Goal: Information Seeking & Learning: Compare options

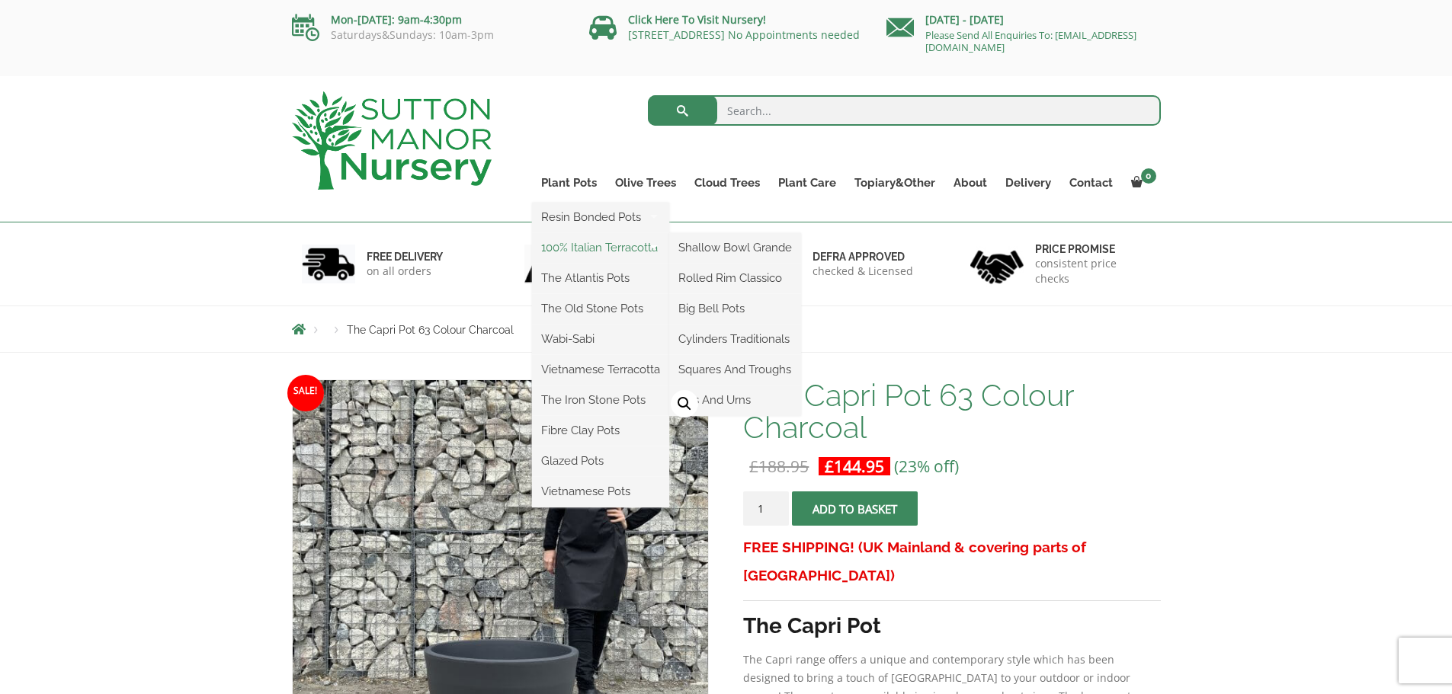
click at [562, 249] on link "100% Italian Terracotta" at bounding box center [600, 247] width 137 height 23
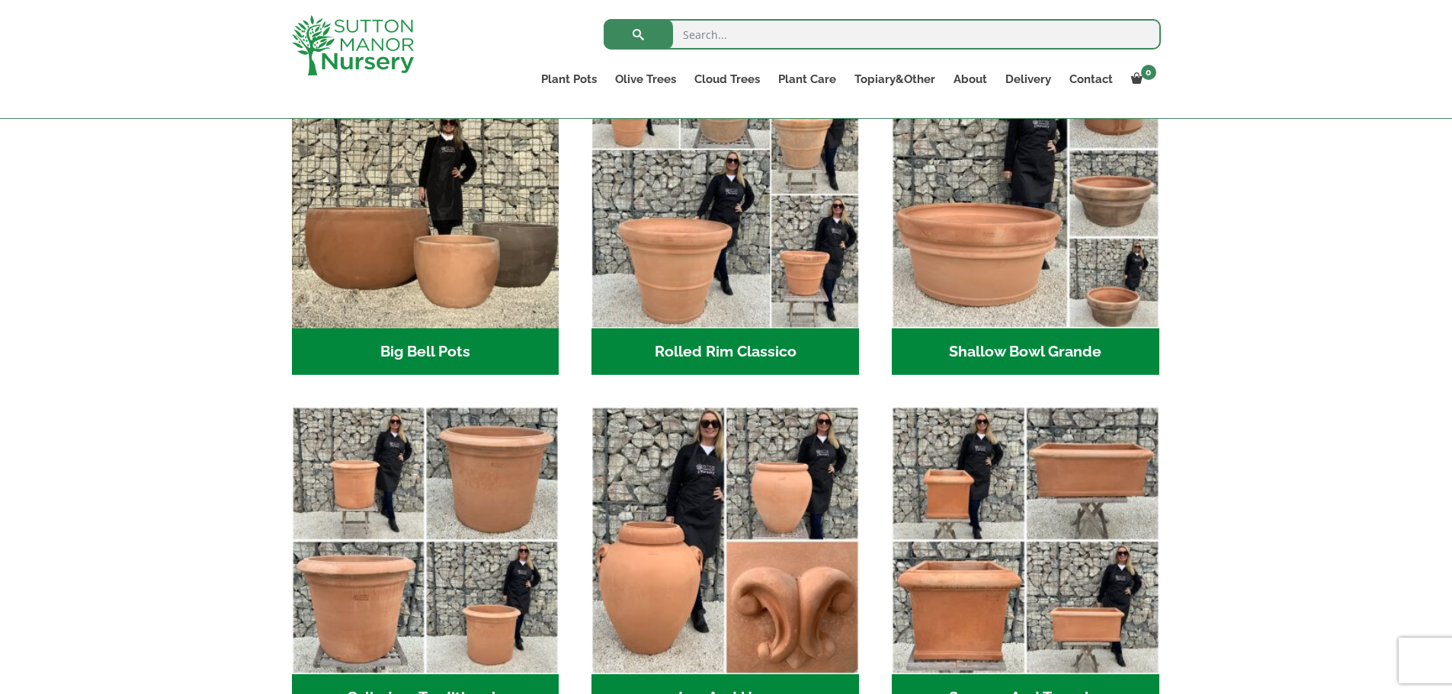
scroll to position [508, 0]
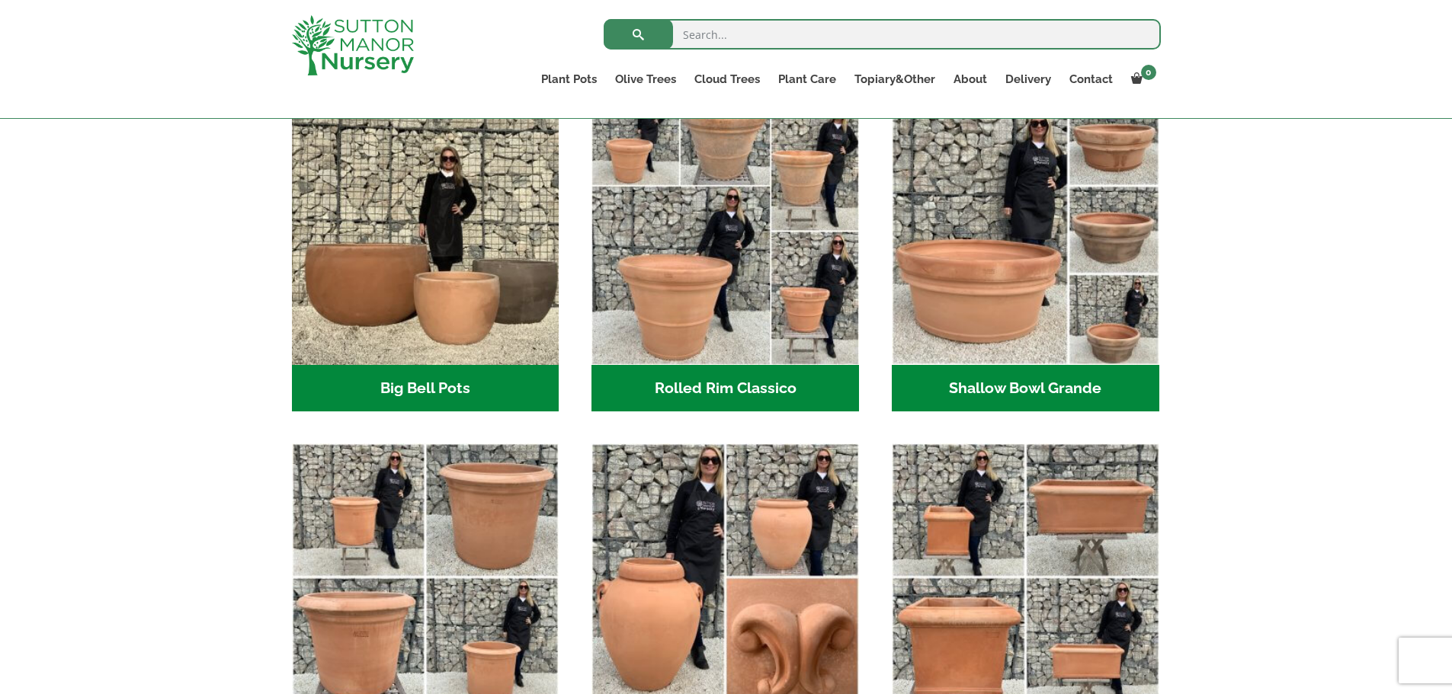
click at [445, 379] on h2 "Big Bell Pots (10)" at bounding box center [425, 388] width 267 height 47
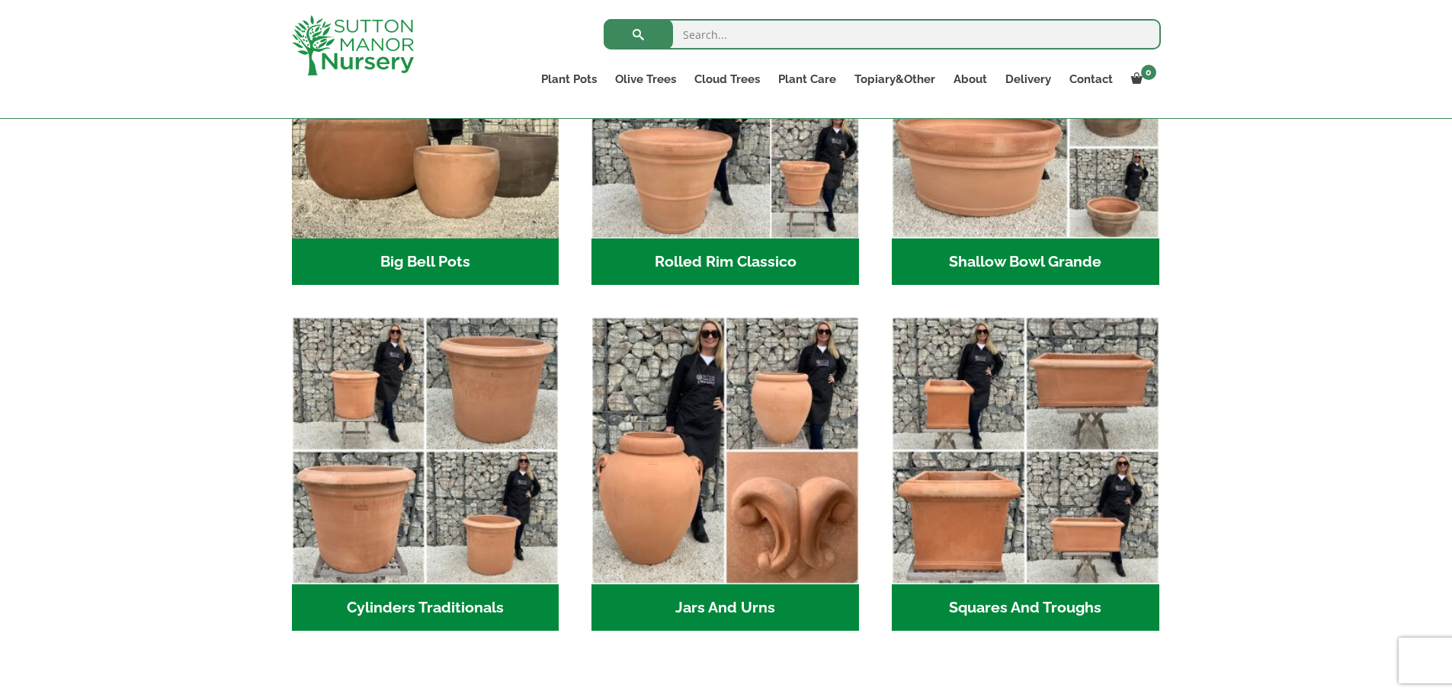
scroll to position [762, 0]
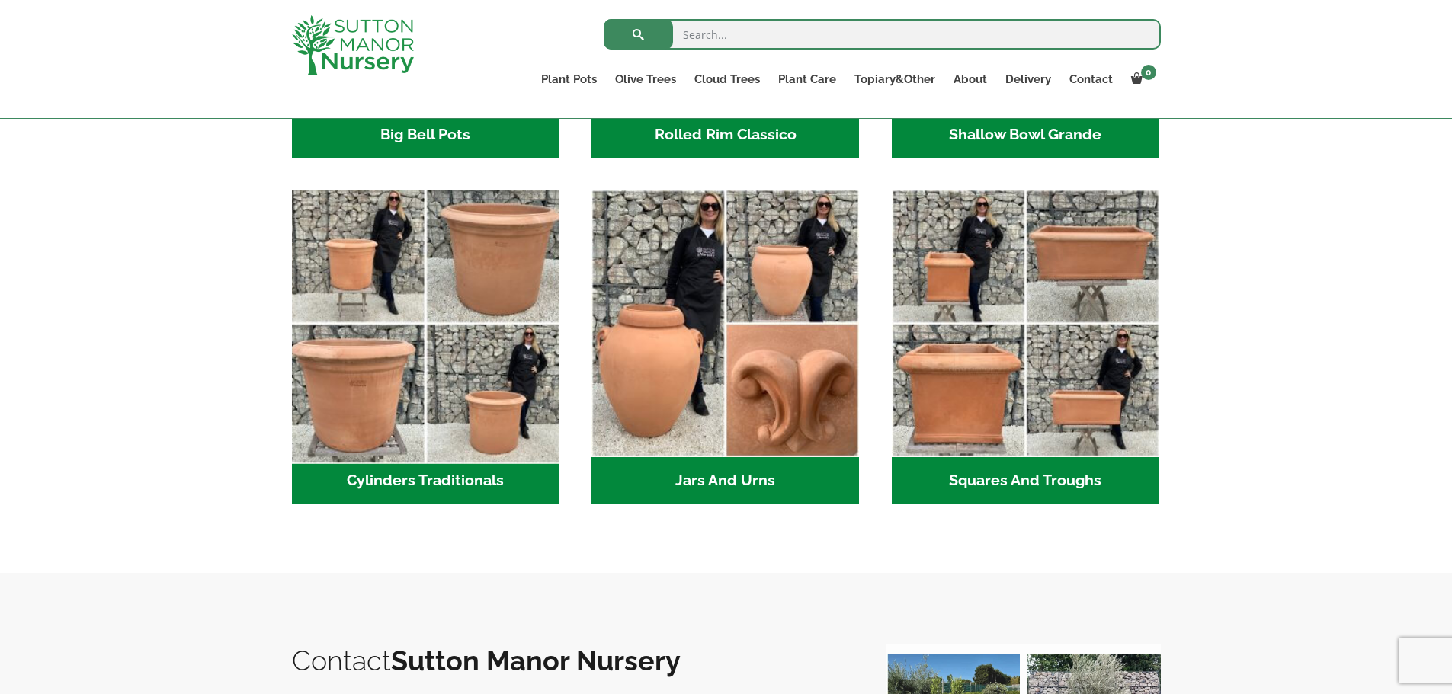
click at [384, 353] on img "Visit product category Cylinders Traditionals" at bounding box center [425, 324] width 280 height 280
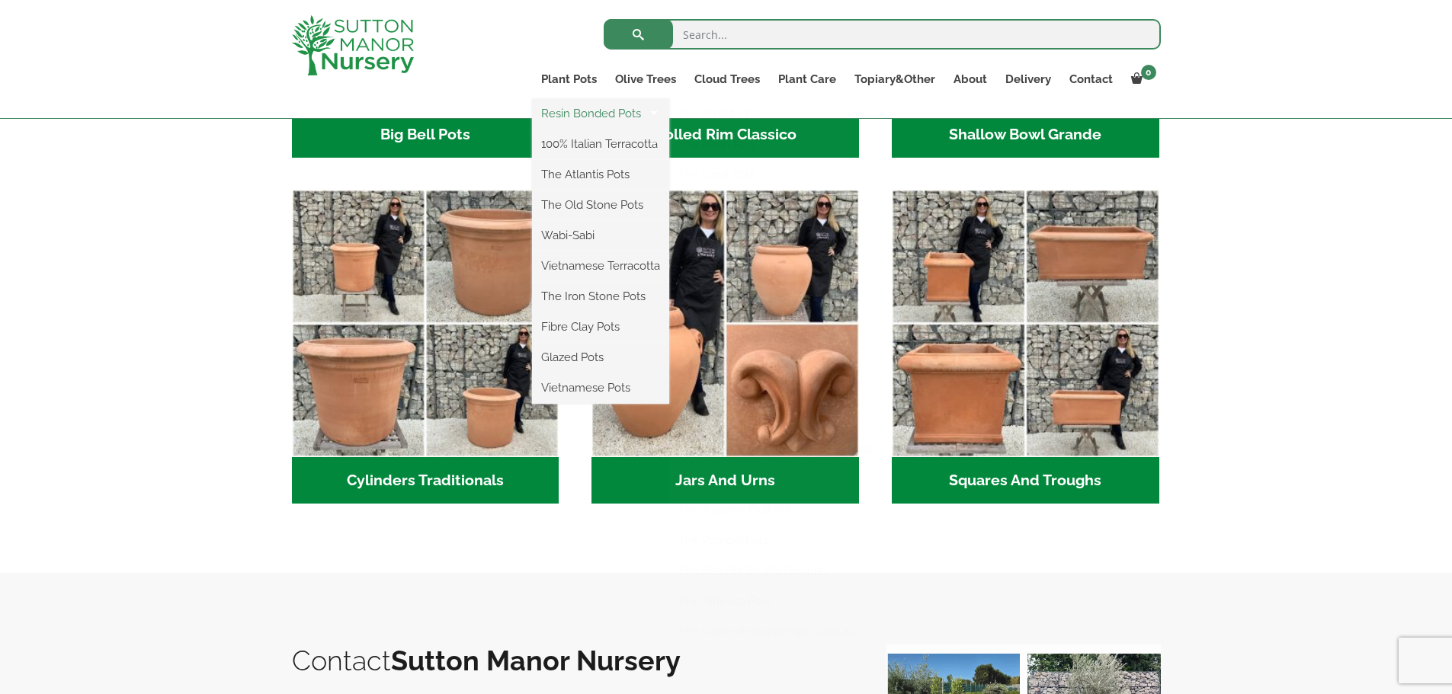
click at [560, 115] on link "Resin Bonded Pots" at bounding box center [600, 113] width 137 height 23
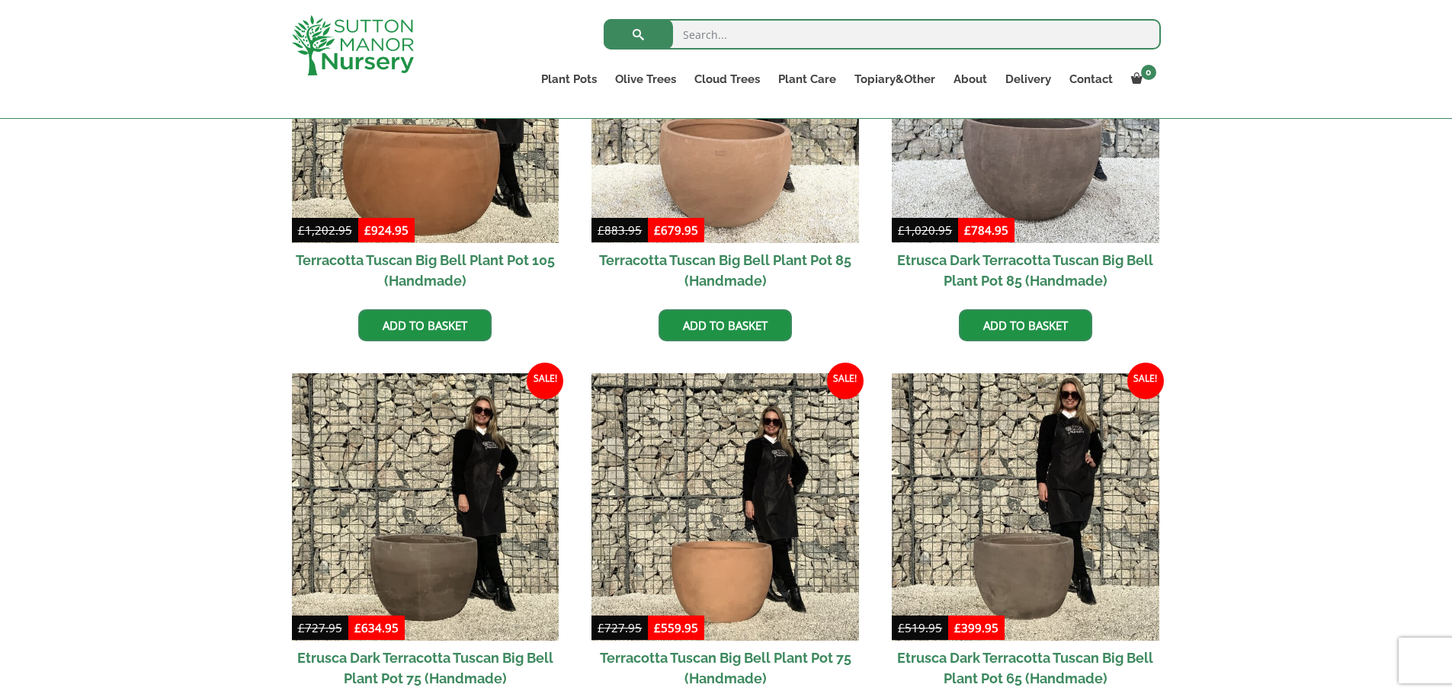
scroll to position [635, 0]
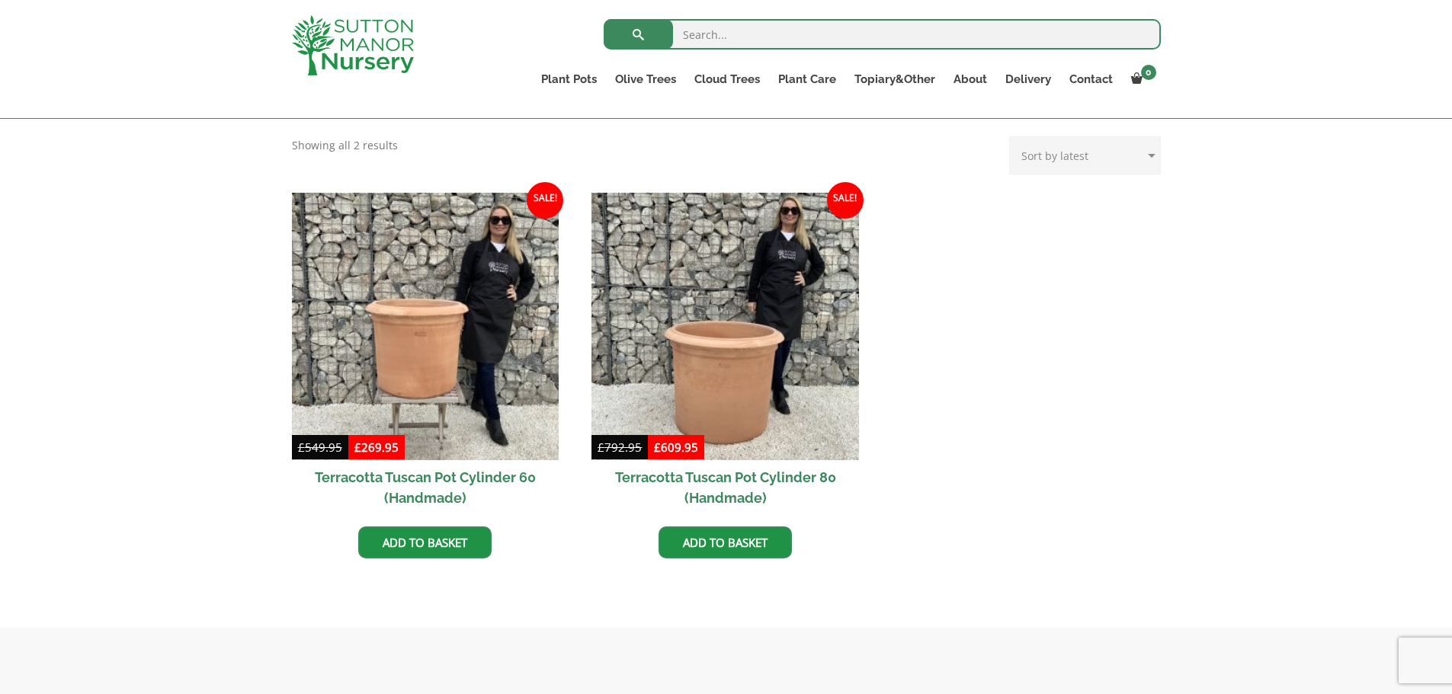
scroll to position [635, 0]
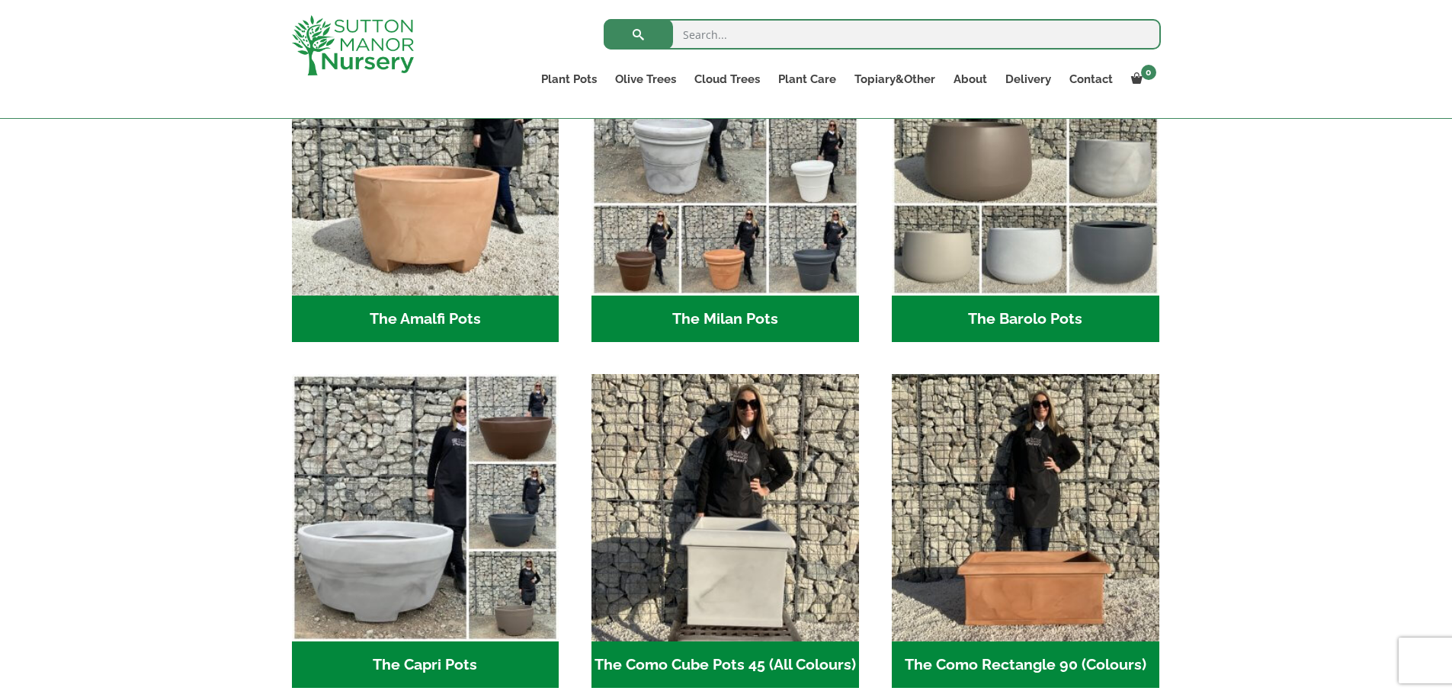
scroll to position [381, 0]
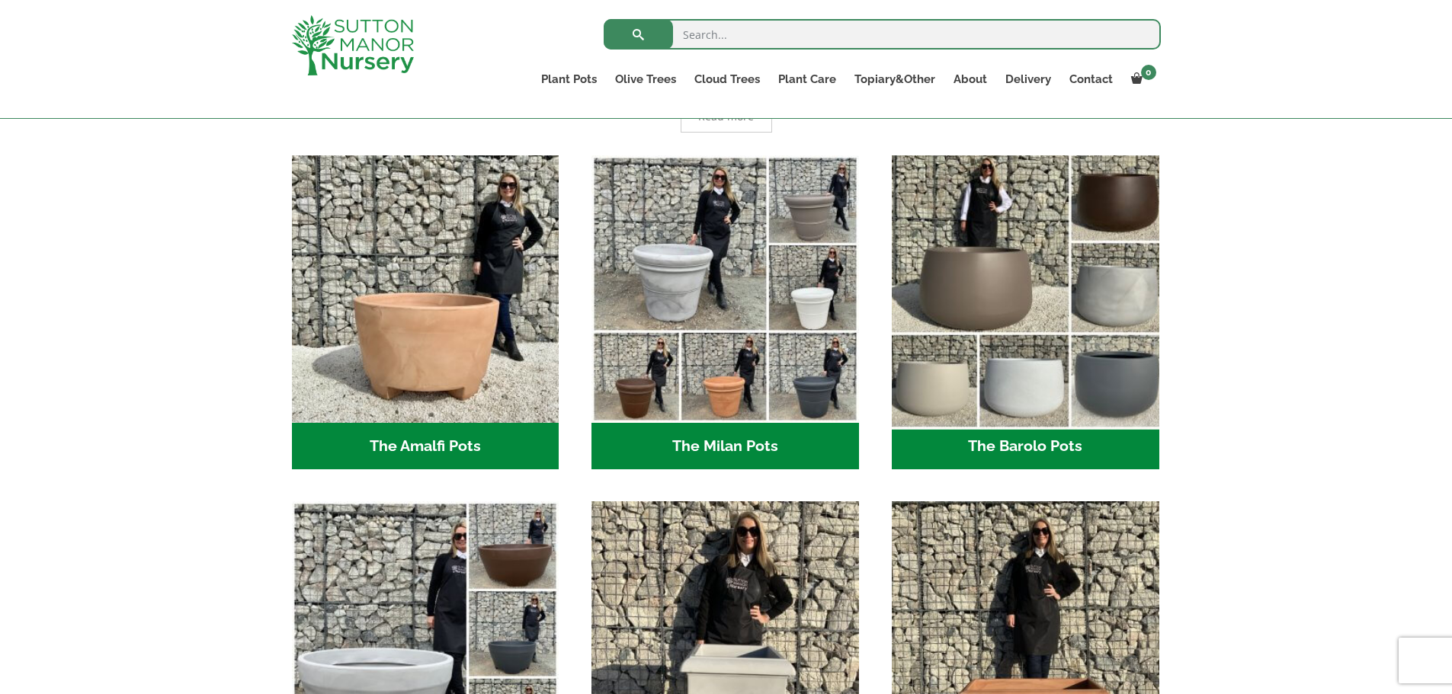
click at [1000, 306] on img "Visit product category The Barolo Pots" at bounding box center [1025, 289] width 280 height 280
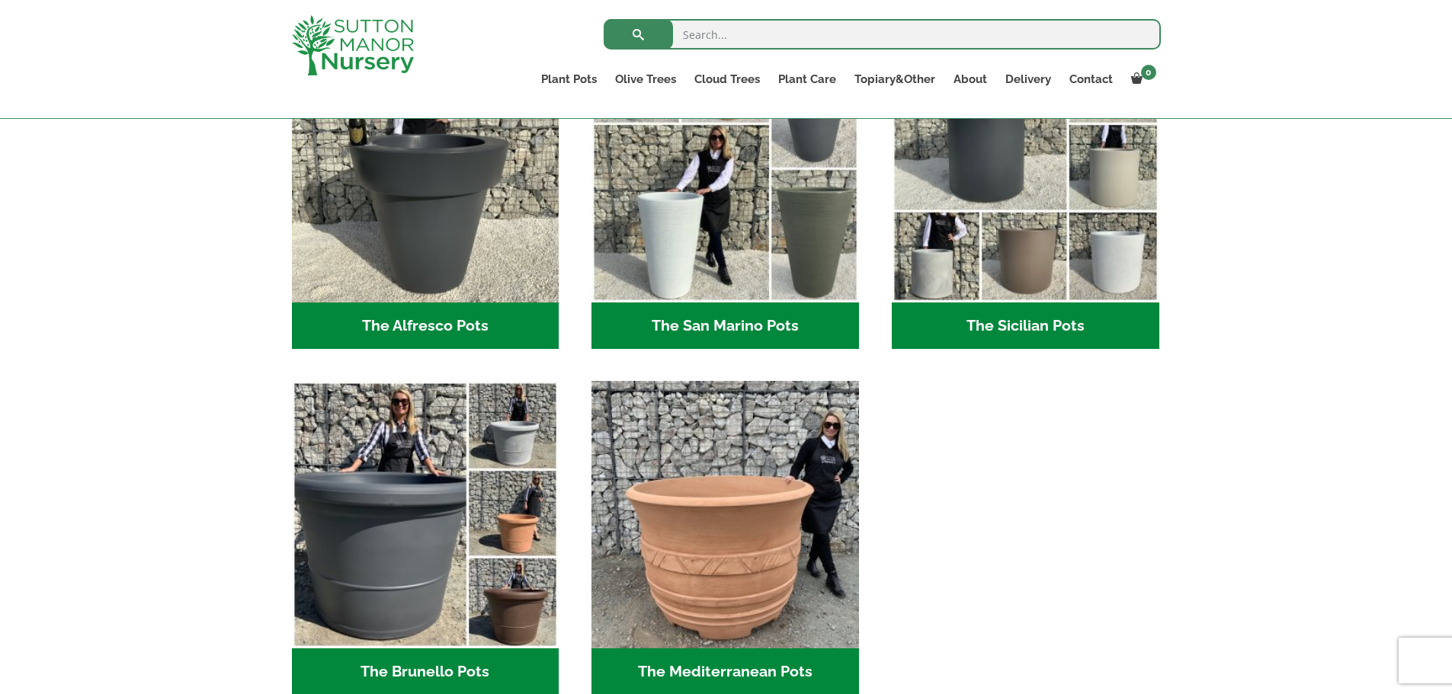
scroll to position [1905, 0]
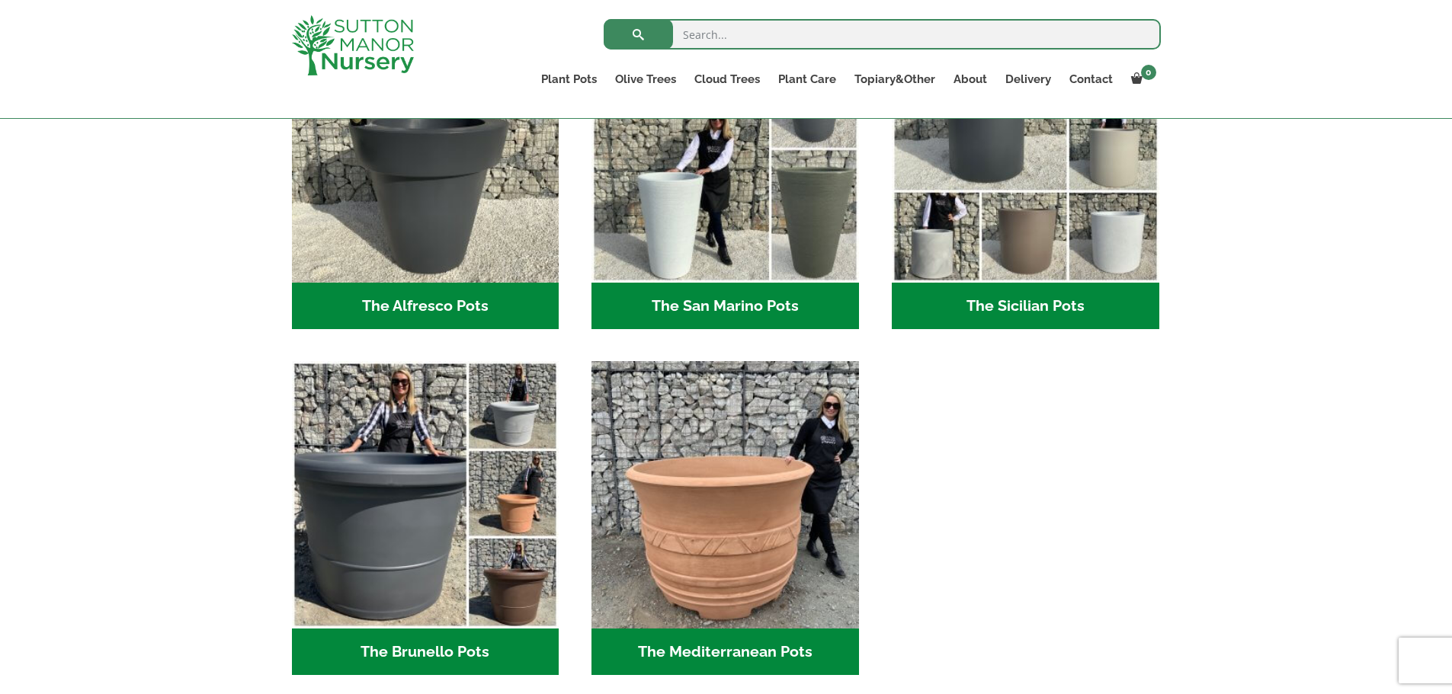
click at [407, 290] on h2 "The Alfresco Pots (2)" at bounding box center [425, 306] width 267 height 47
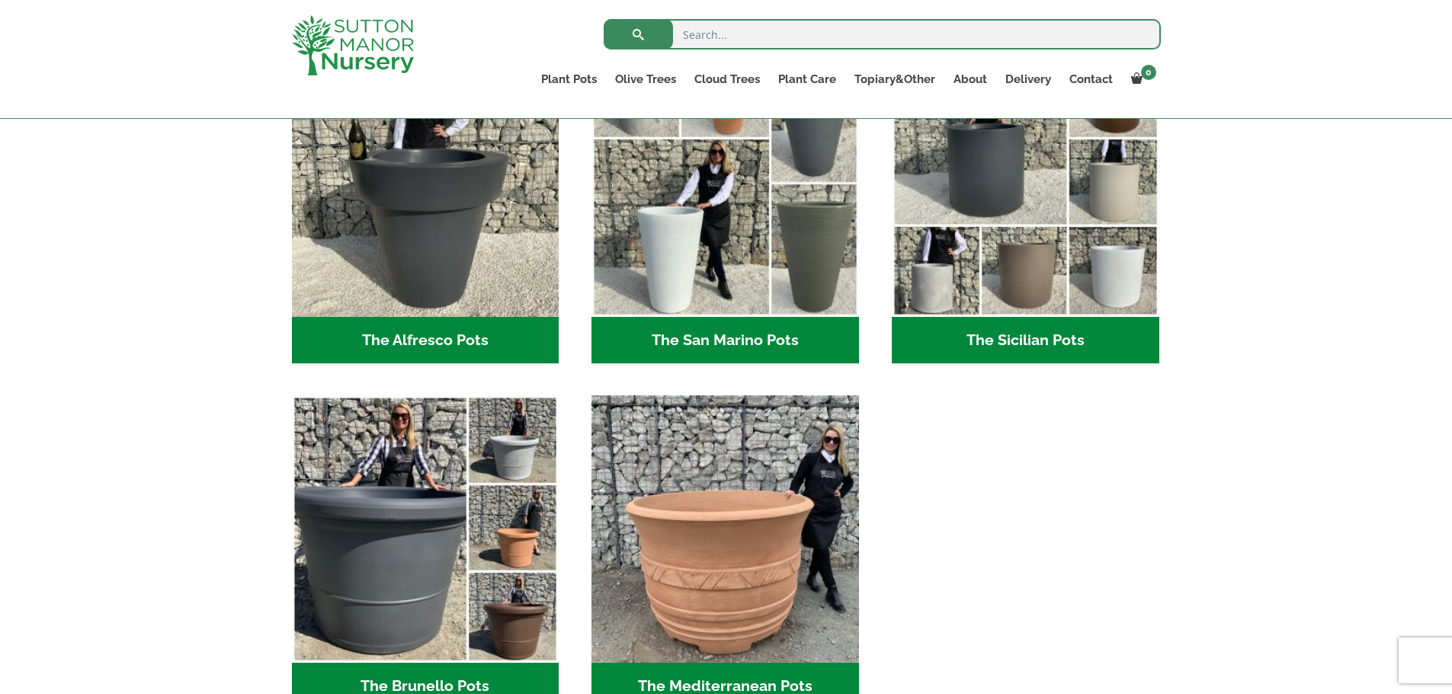
scroll to position [1778, 0]
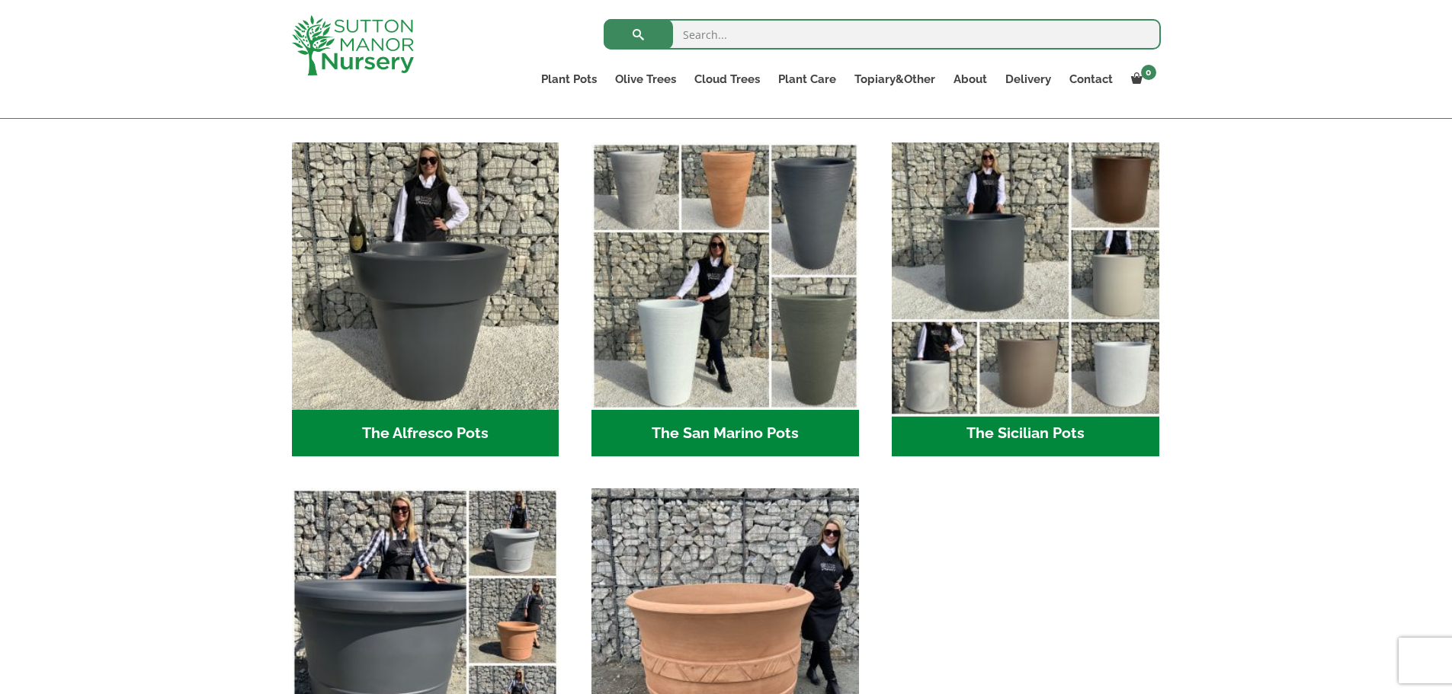
click at [990, 361] on img "Visit product category The Sicilian Pots" at bounding box center [1025, 276] width 280 height 280
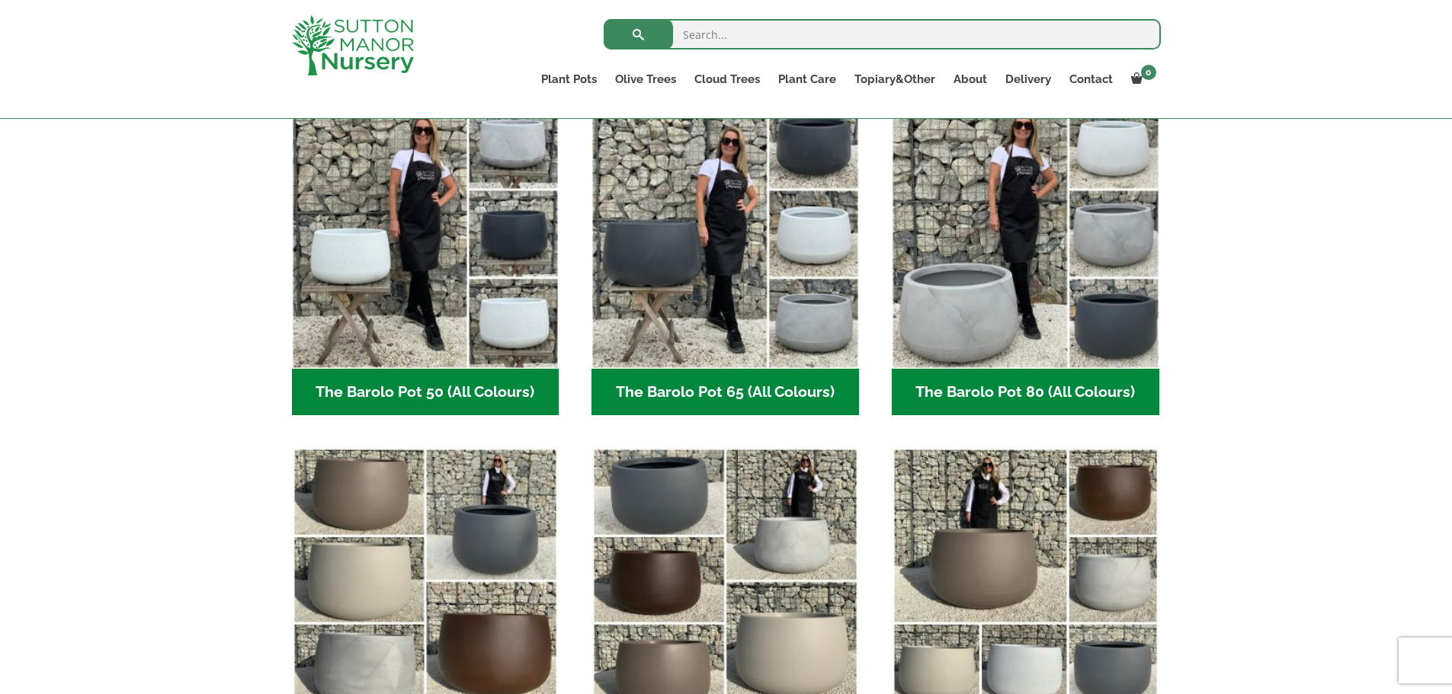
scroll to position [381, 0]
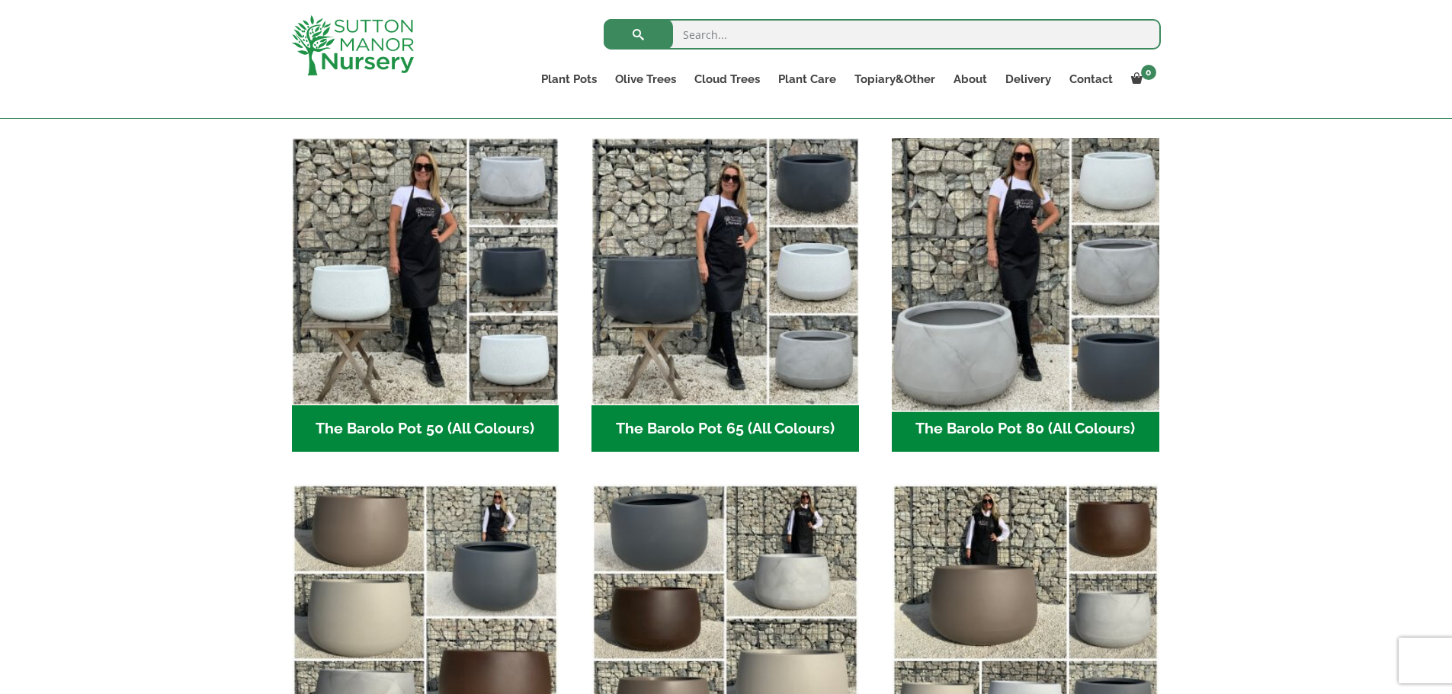
click at [1035, 286] on img "Visit product category The Barolo Pot 80 (All Colours)" at bounding box center [1025, 271] width 280 height 280
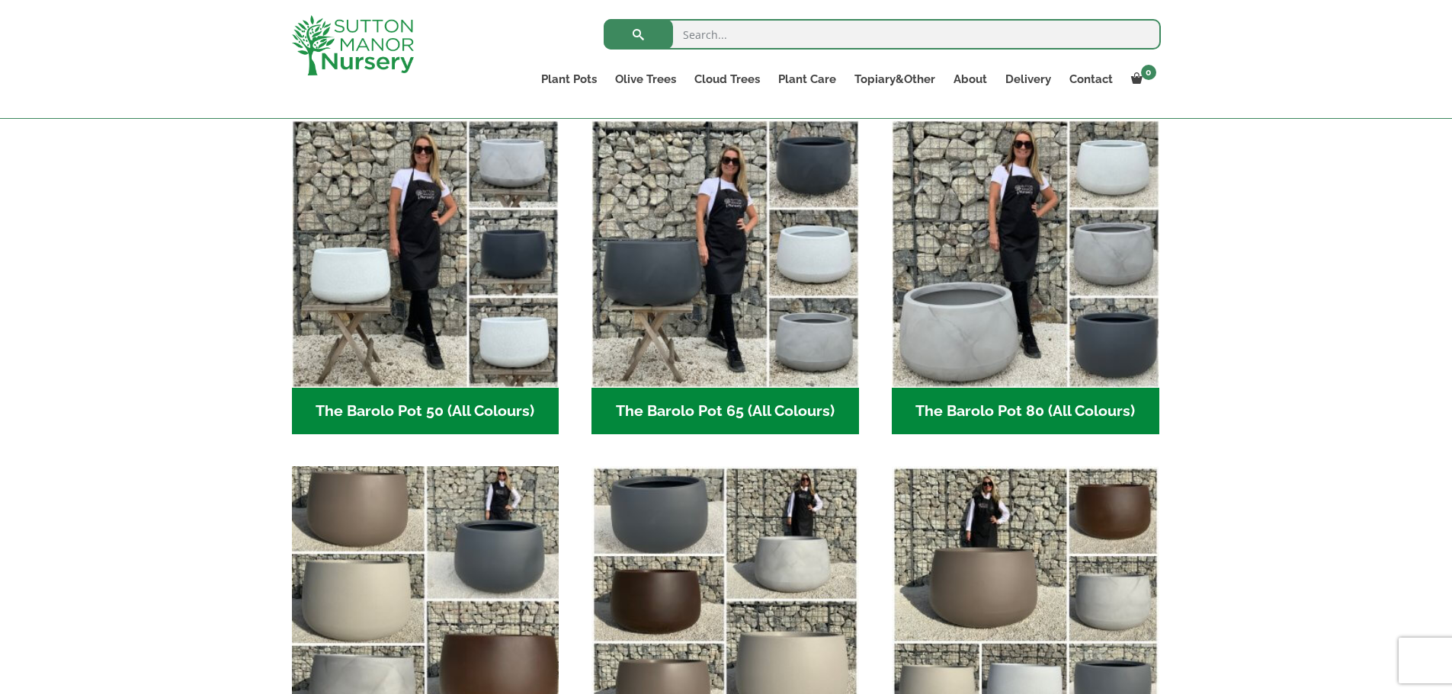
scroll to position [635, 0]
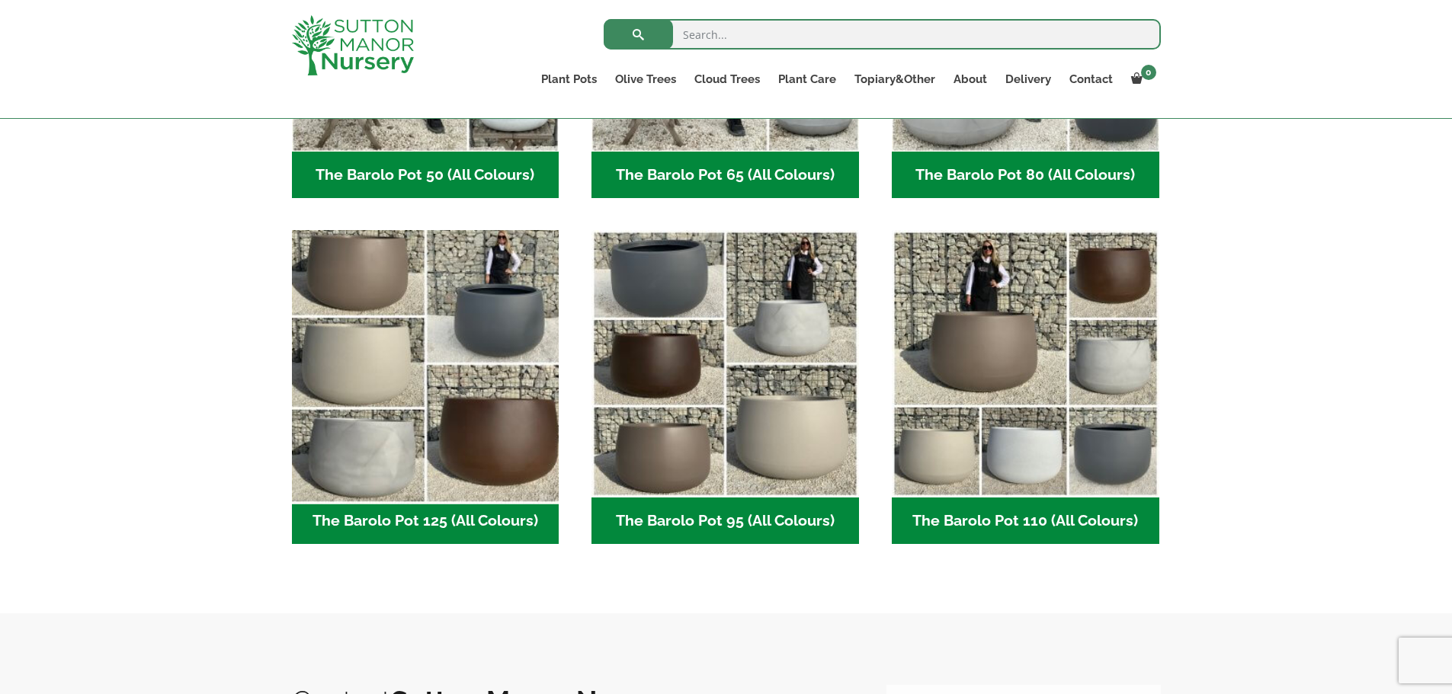
click at [444, 483] on img "Visit product category The Barolo Pot 125 (All Colours)" at bounding box center [425, 364] width 280 height 280
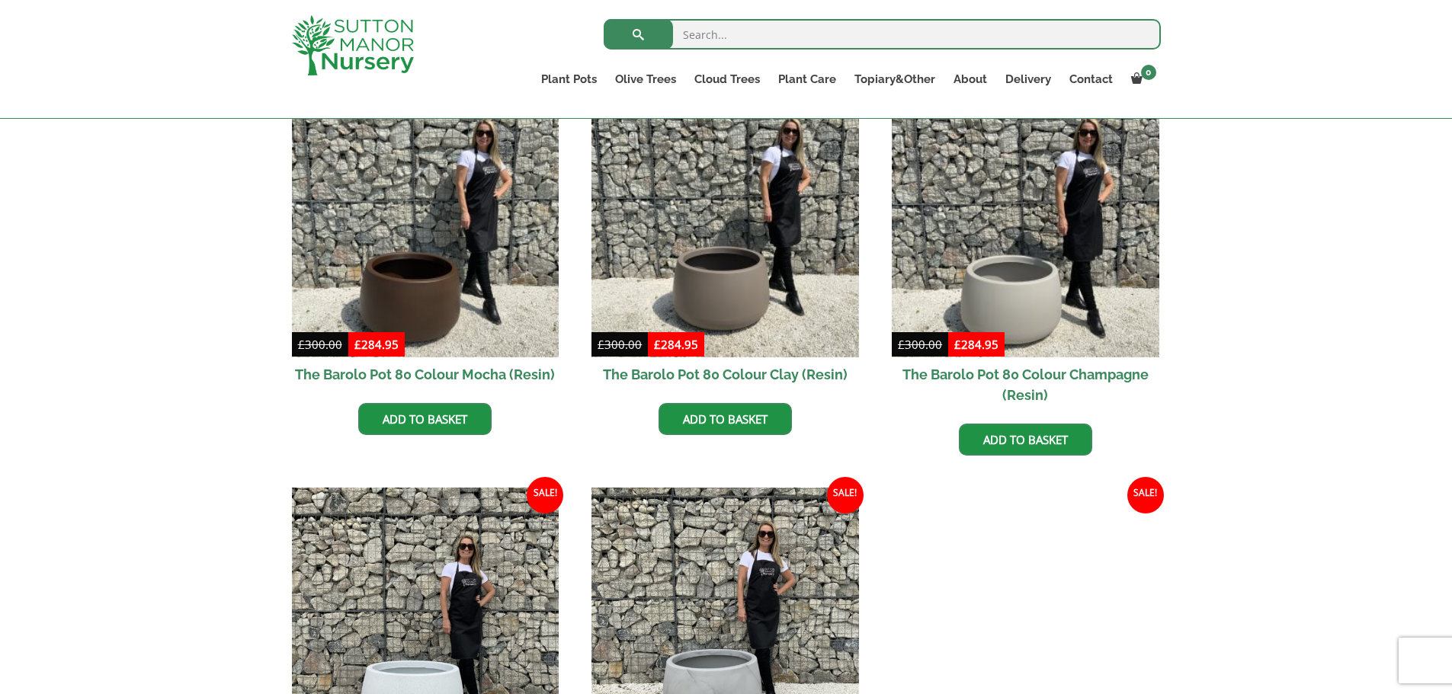
scroll to position [381, 0]
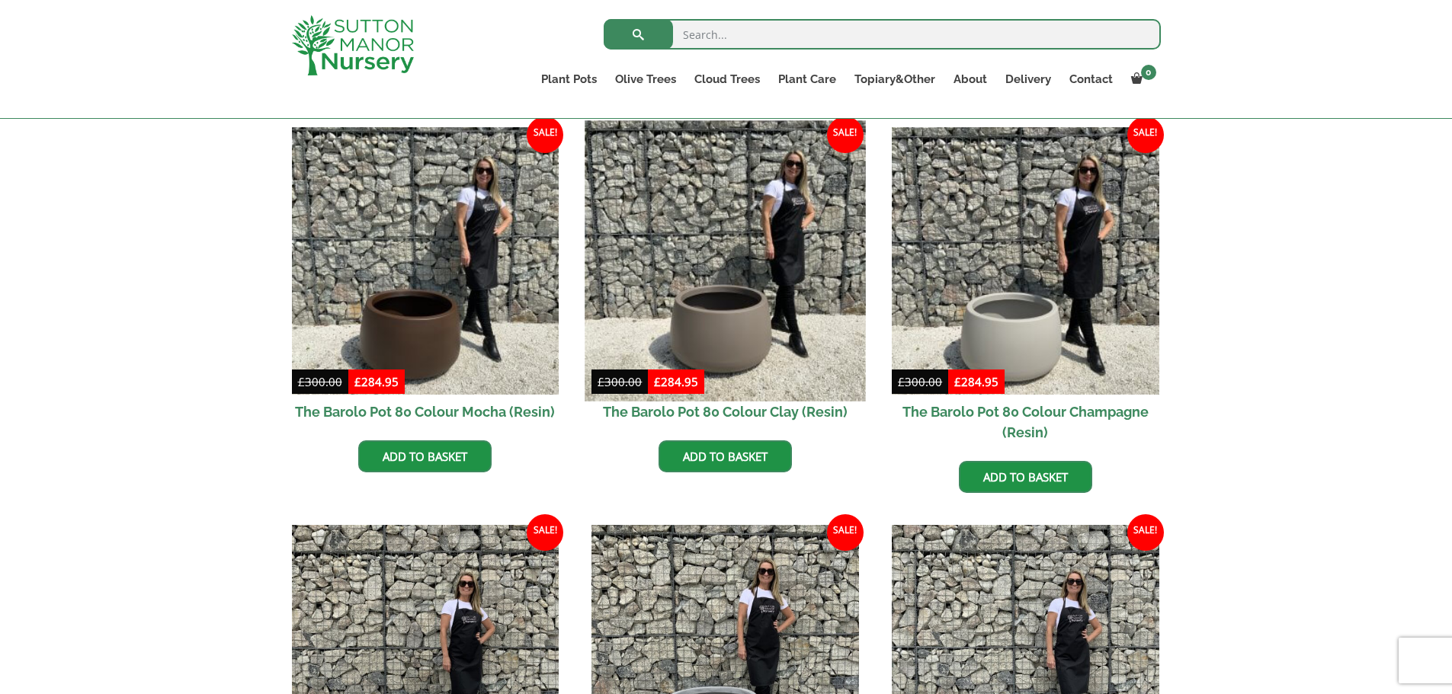
click at [708, 328] on img at bounding box center [725, 260] width 280 height 280
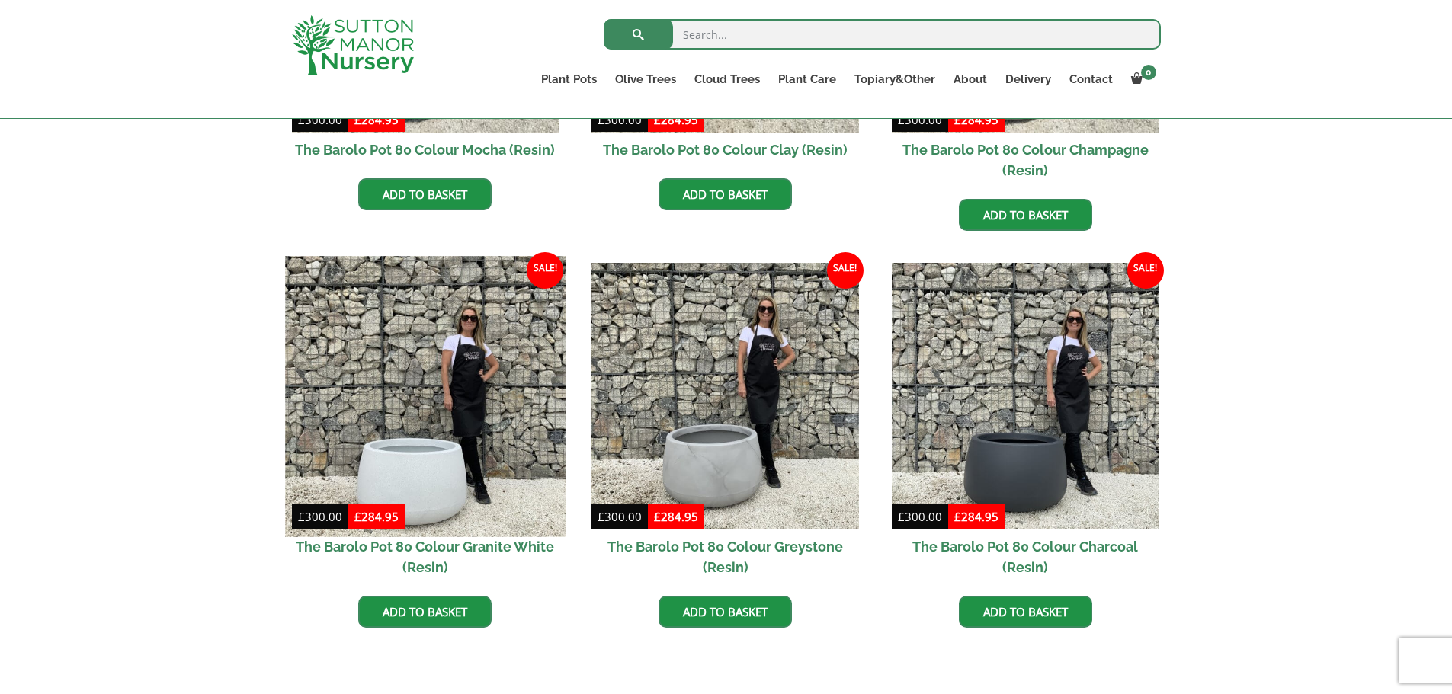
scroll to position [762, 0]
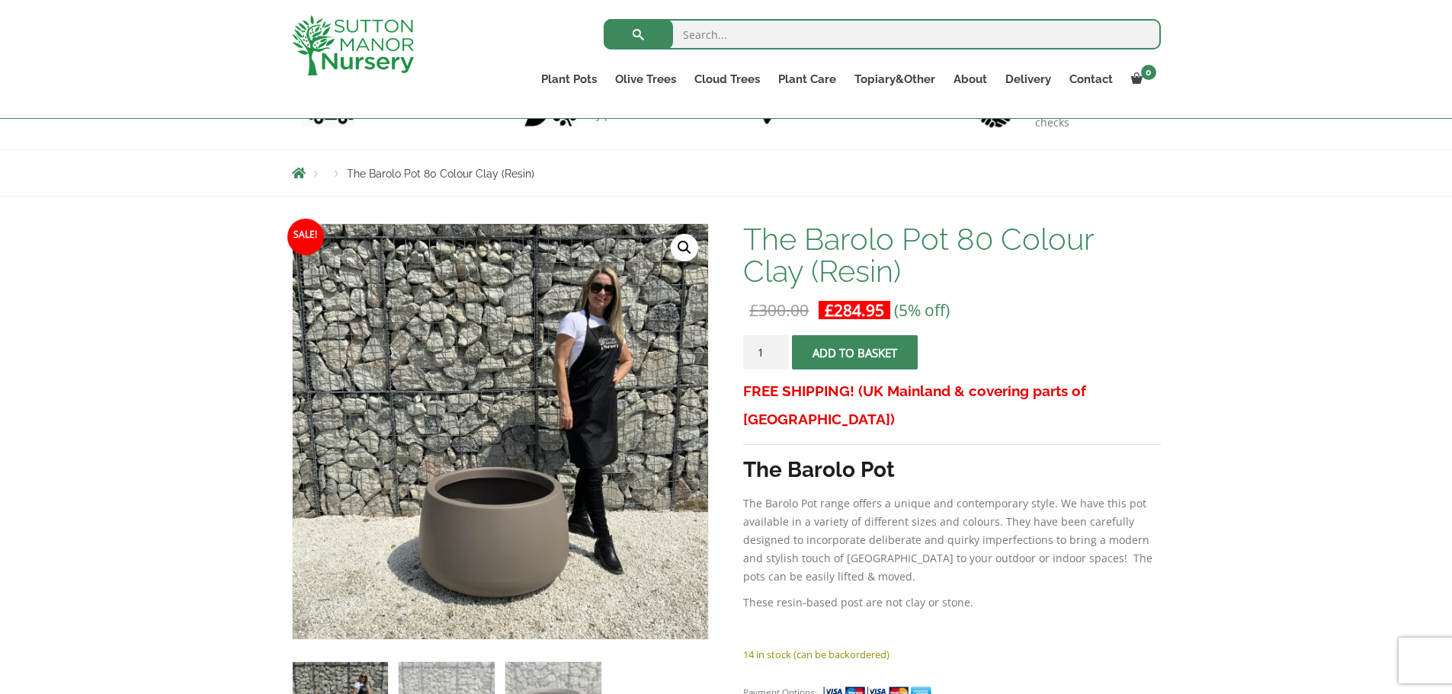
scroll to position [127, 0]
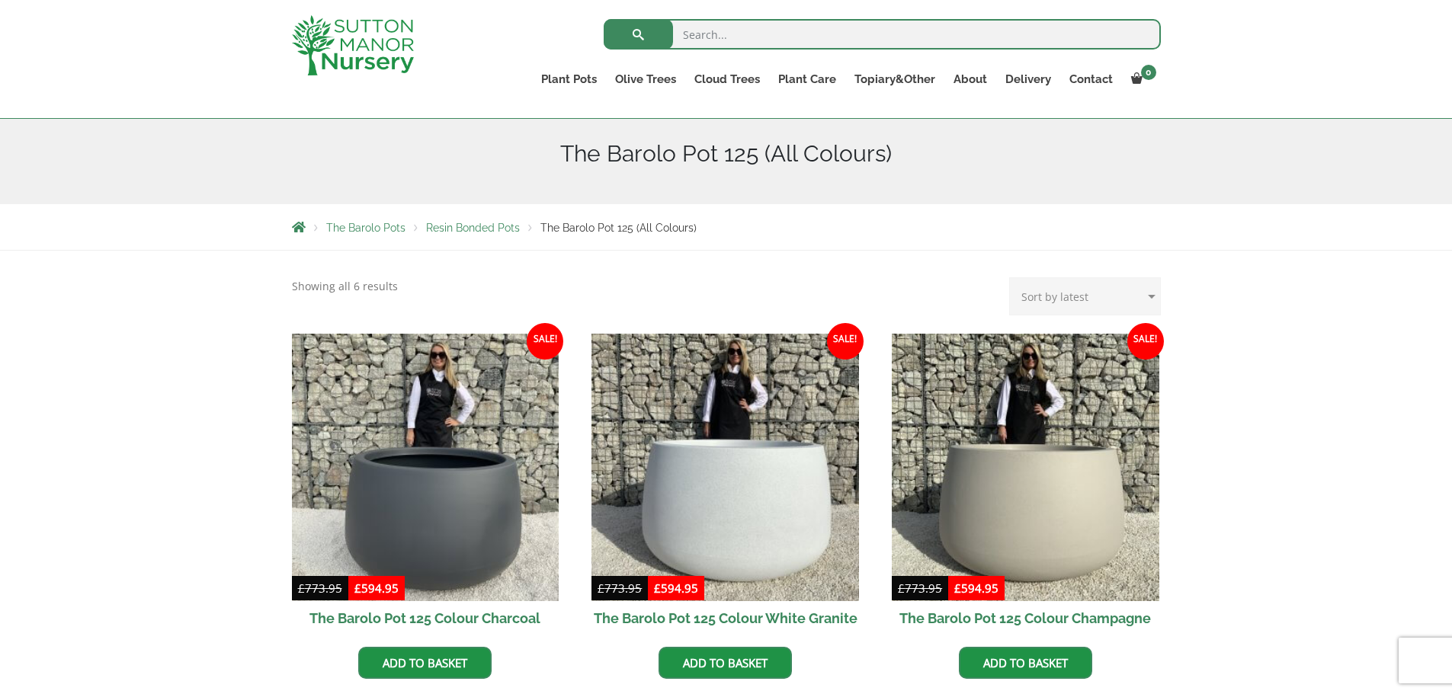
scroll to position [254, 0]
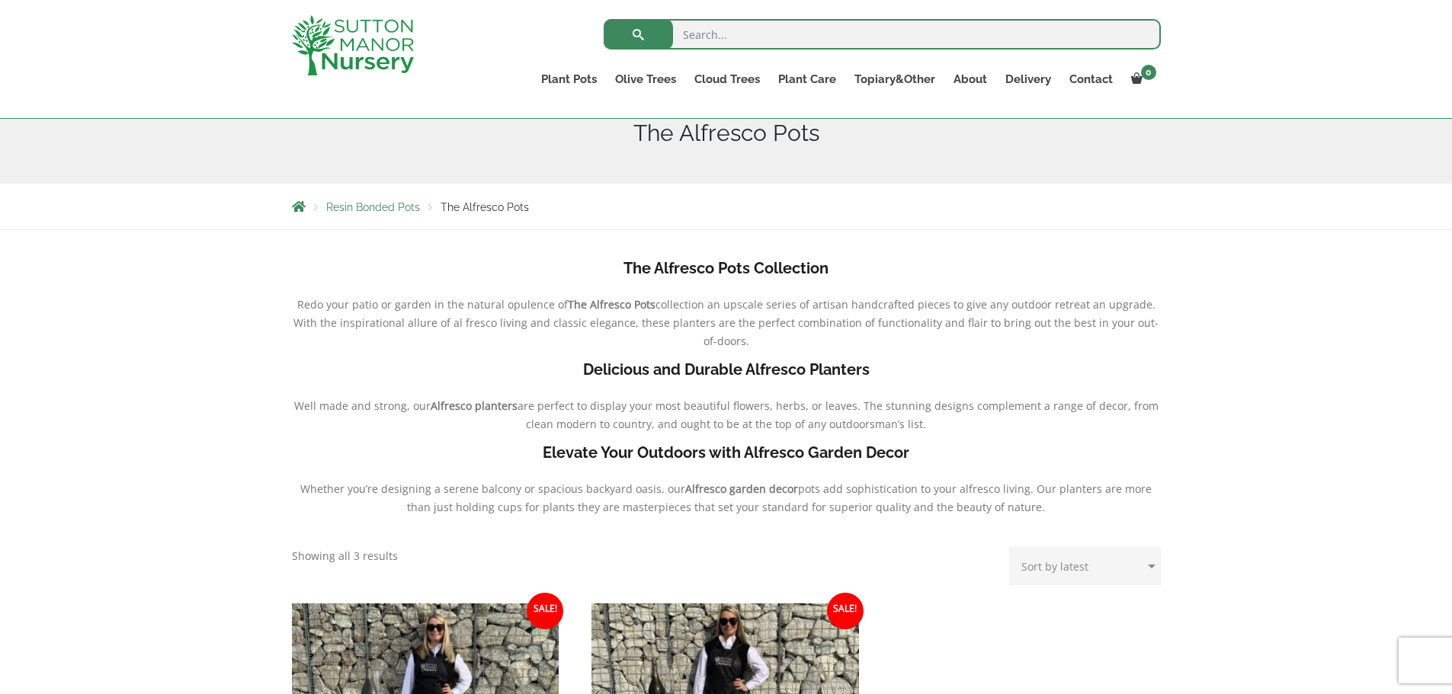
scroll to position [607, 0]
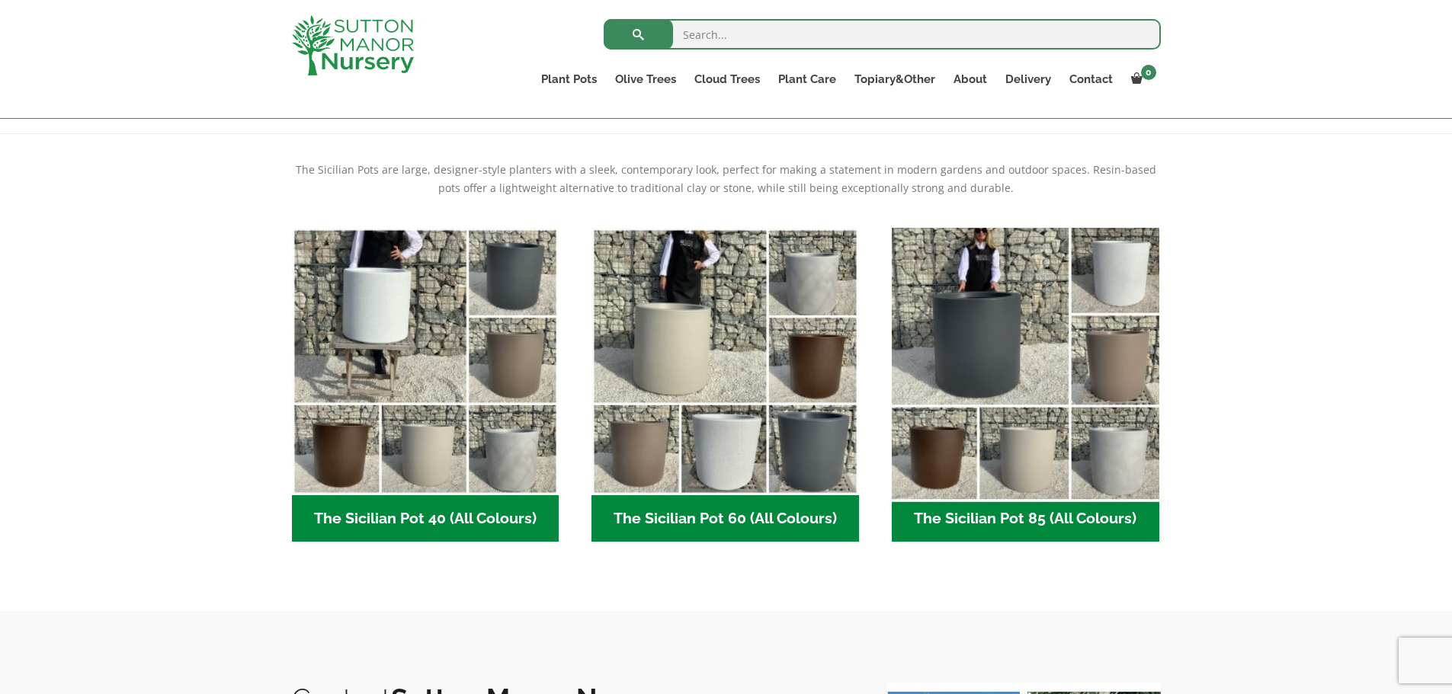
scroll to position [254, 0]
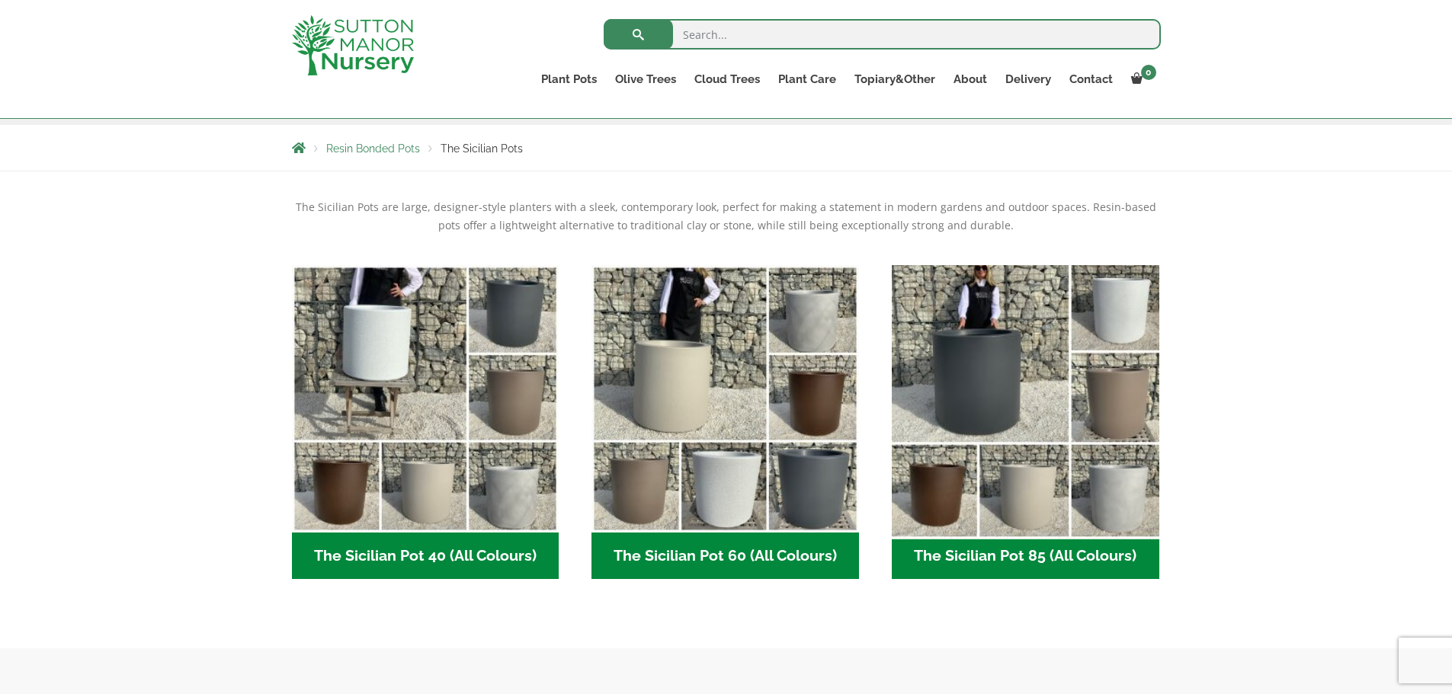
click at [1090, 376] on img "Visit product category The Sicilian Pot 85 (All Colours)" at bounding box center [1025, 398] width 280 height 280
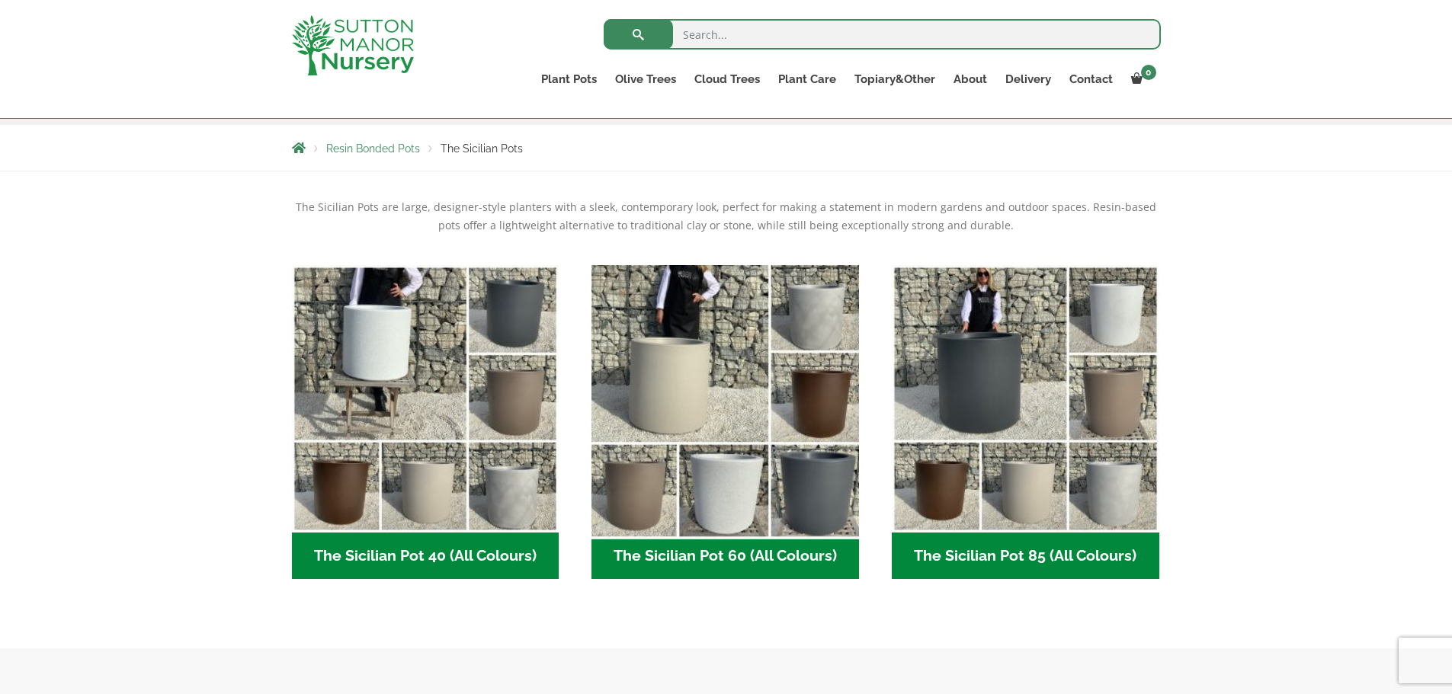
click at [615, 390] on img "Visit product category The Sicilian Pot 60 (All Colours)" at bounding box center [725, 398] width 280 height 280
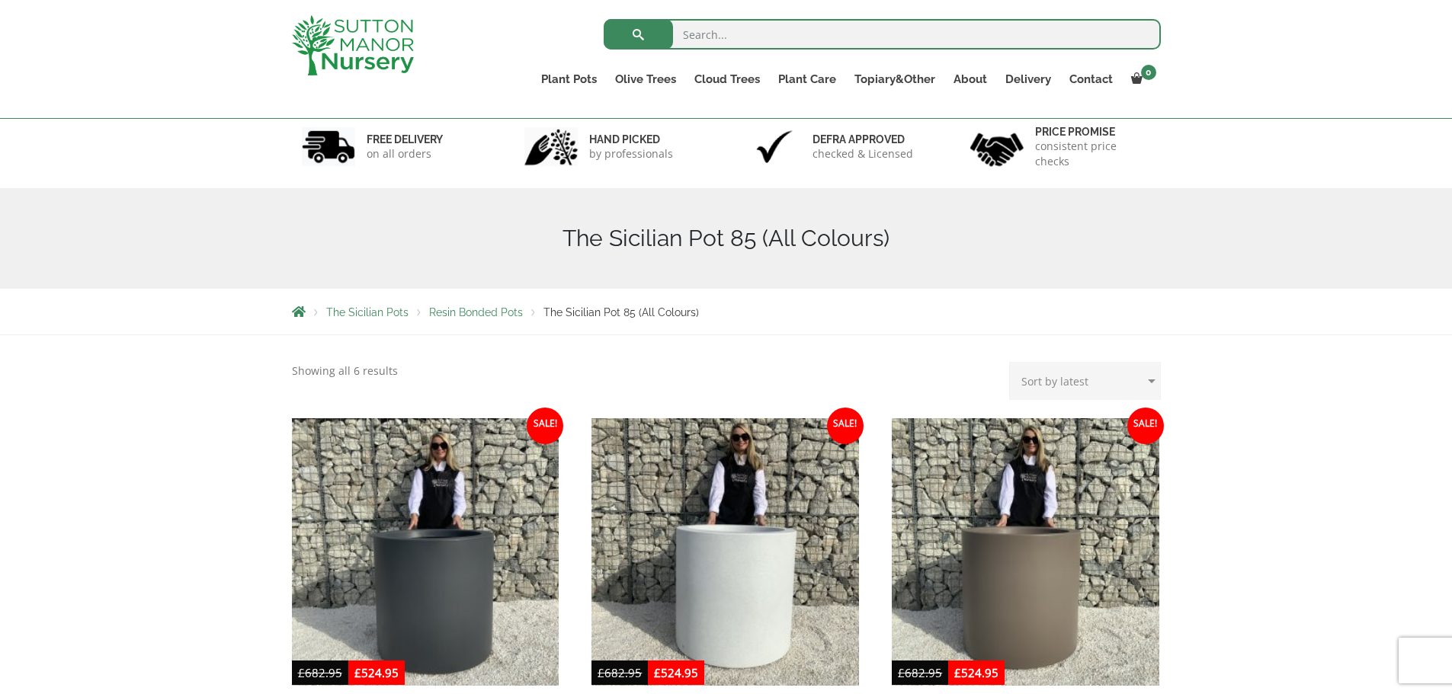
scroll to position [127, 0]
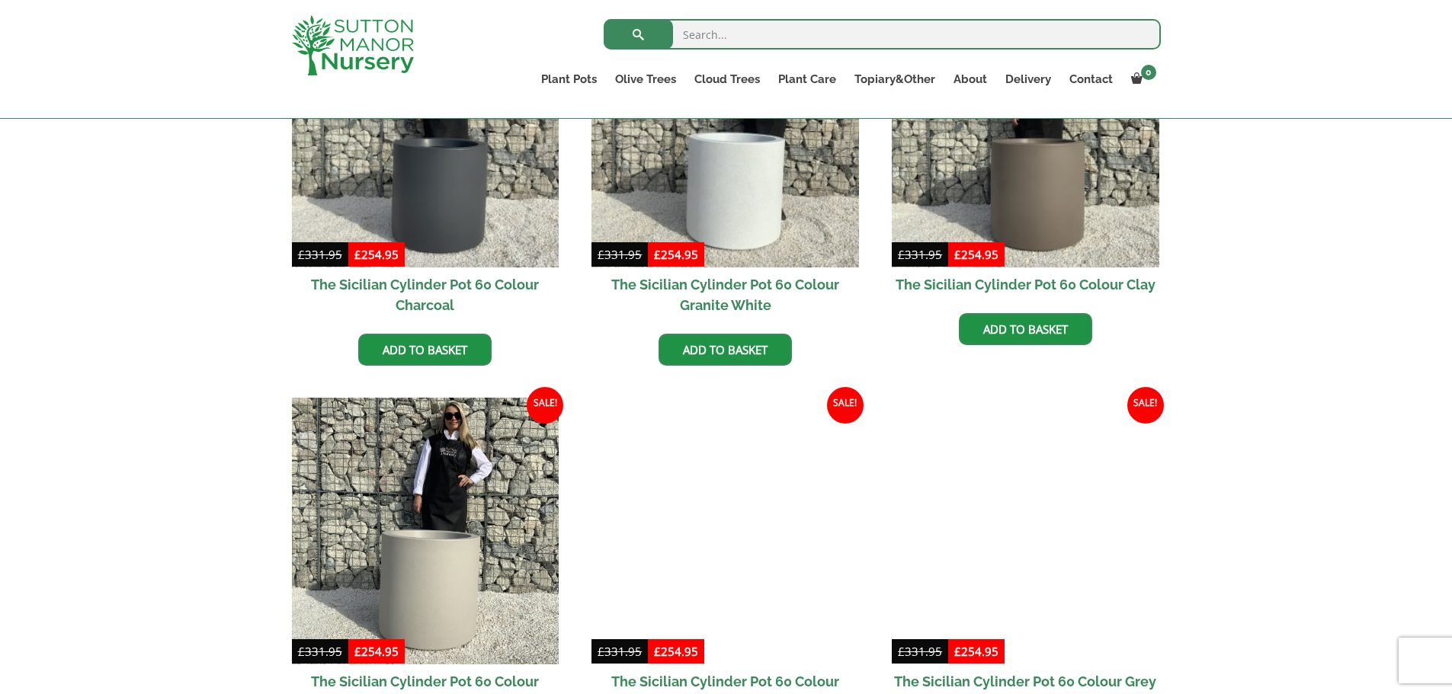
scroll to position [381, 0]
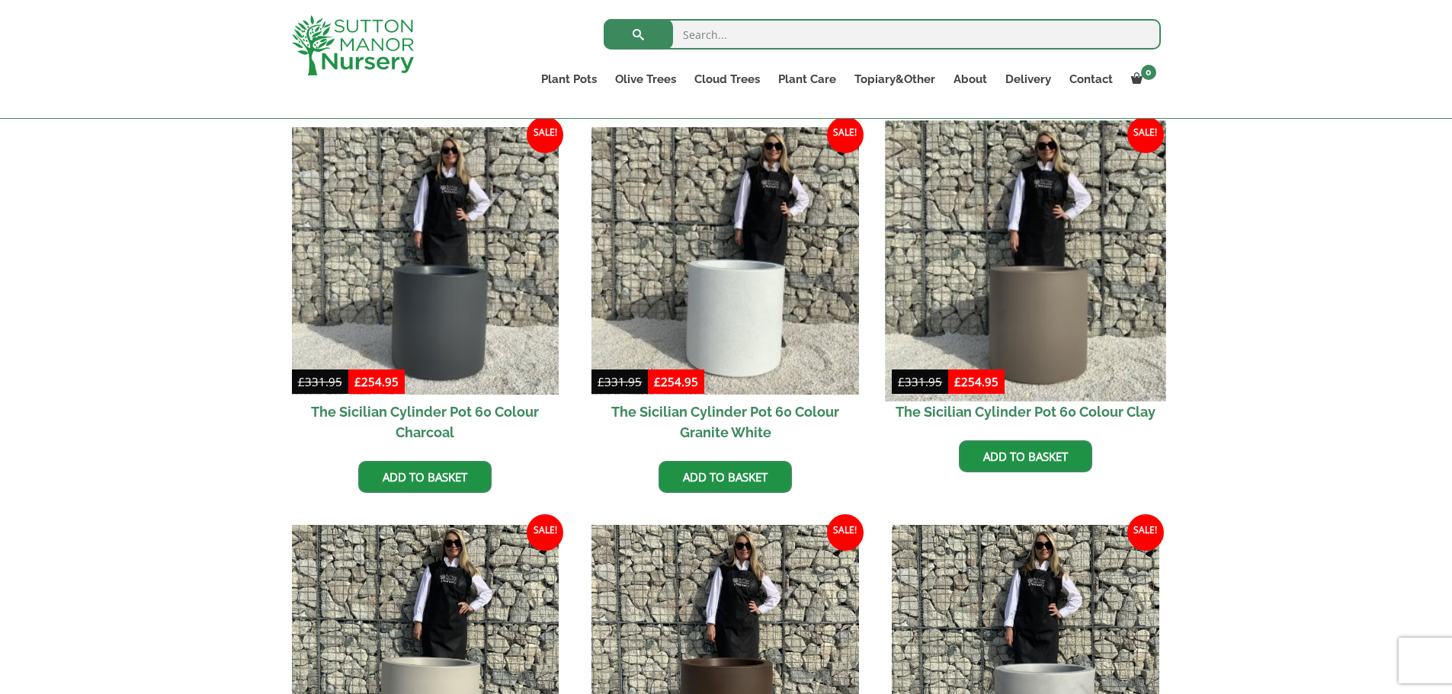
click at [1001, 331] on img at bounding box center [1025, 260] width 280 height 280
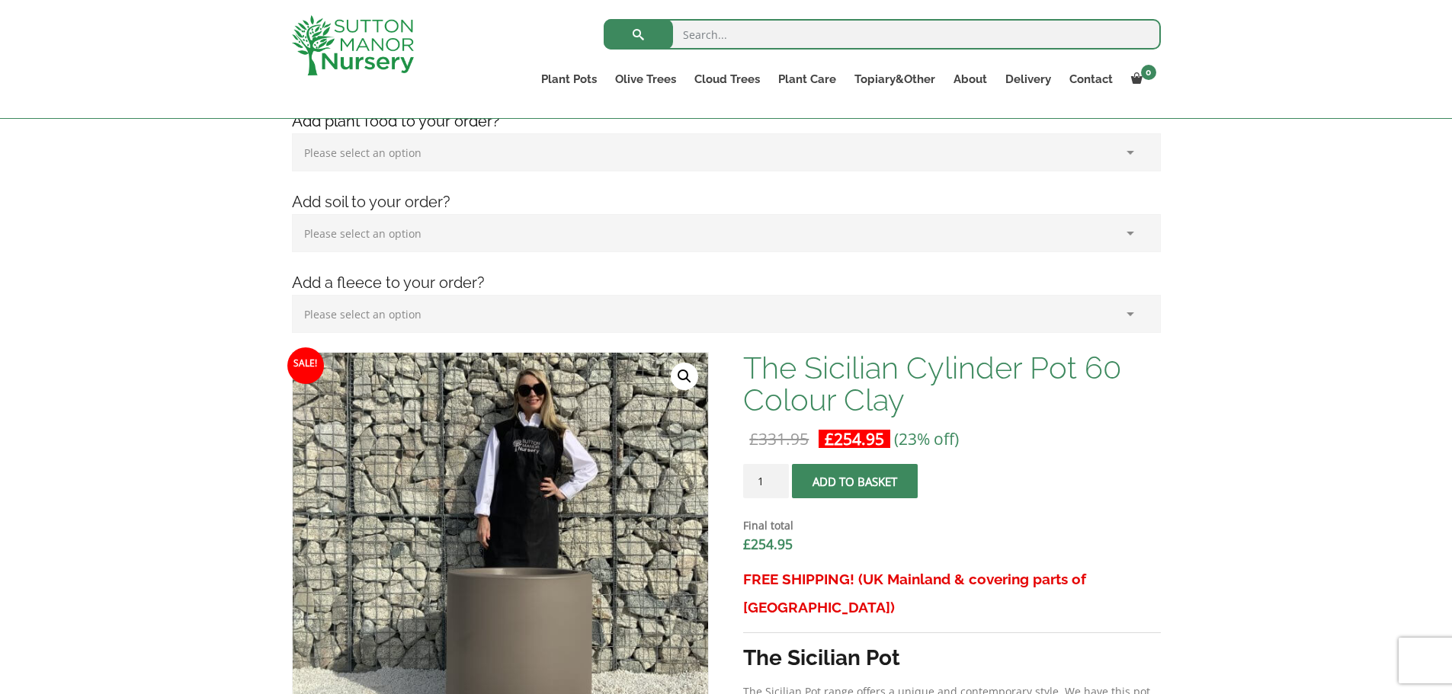
scroll to position [127, 0]
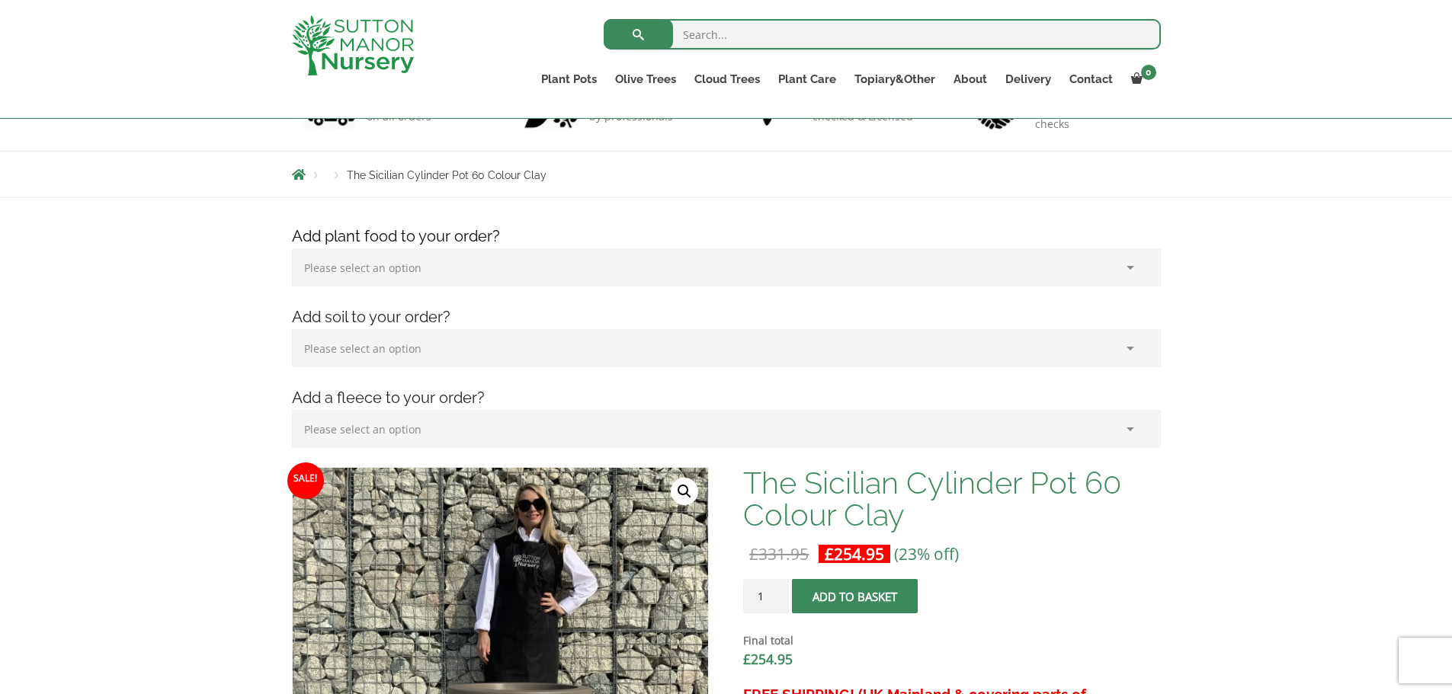
click at [332, 264] on select "Please select an option (x1) 1k Bag (£15.00) (x2) 1k Bag (£30.00) (x3) 1k Bag (…" at bounding box center [726, 267] width 869 height 38
click at [322, 423] on select "Please select an option (x1) Horticultural Fleece (£24.95)" at bounding box center [726, 429] width 869 height 38
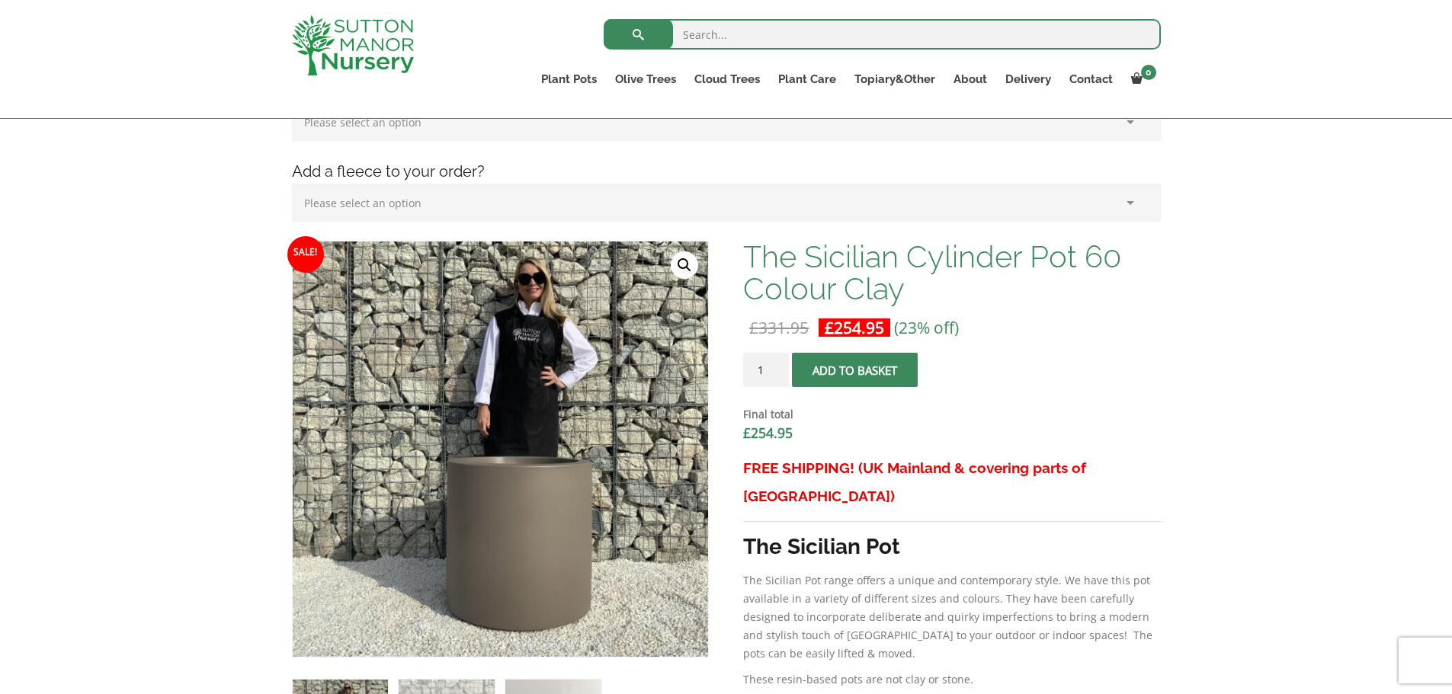
scroll to position [508, 0]
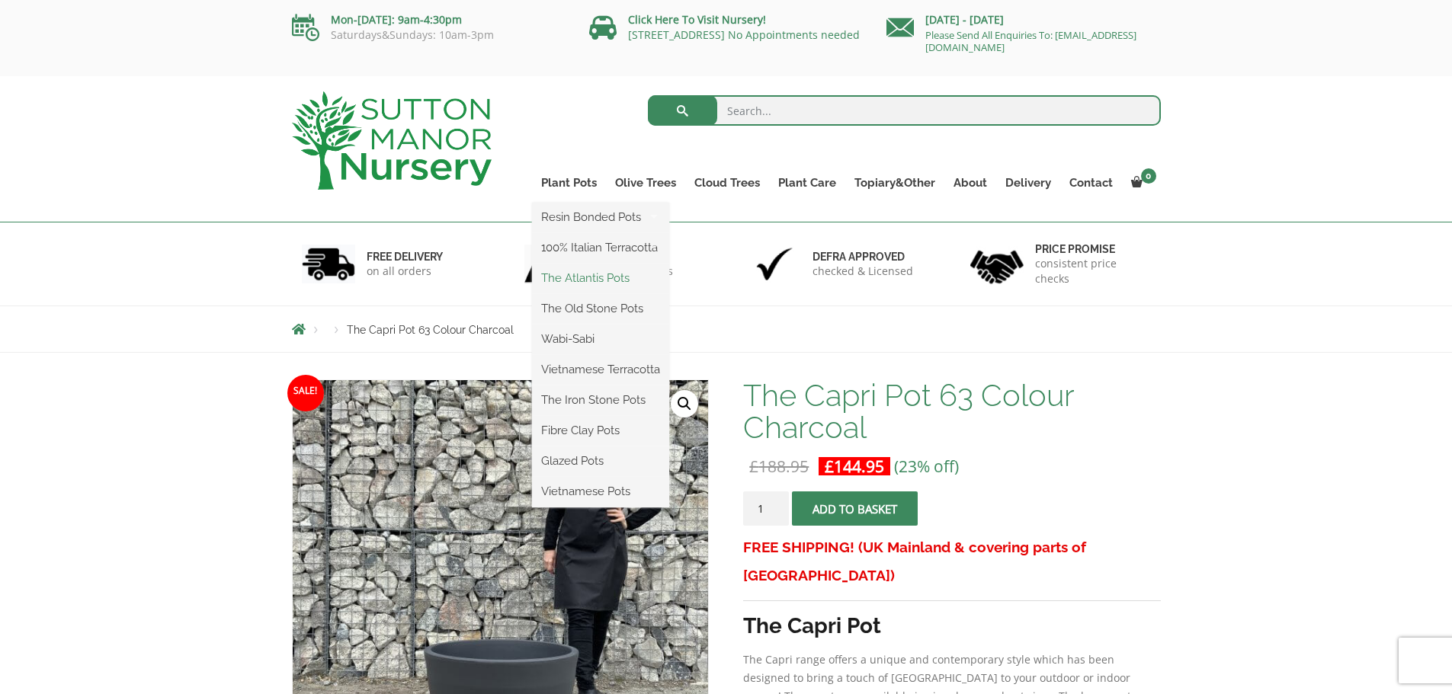
click at [571, 274] on link "The Atlantis Pots" at bounding box center [600, 278] width 137 height 23
click at [562, 301] on link "The Old Stone Pots" at bounding box center [600, 308] width 137 height 23
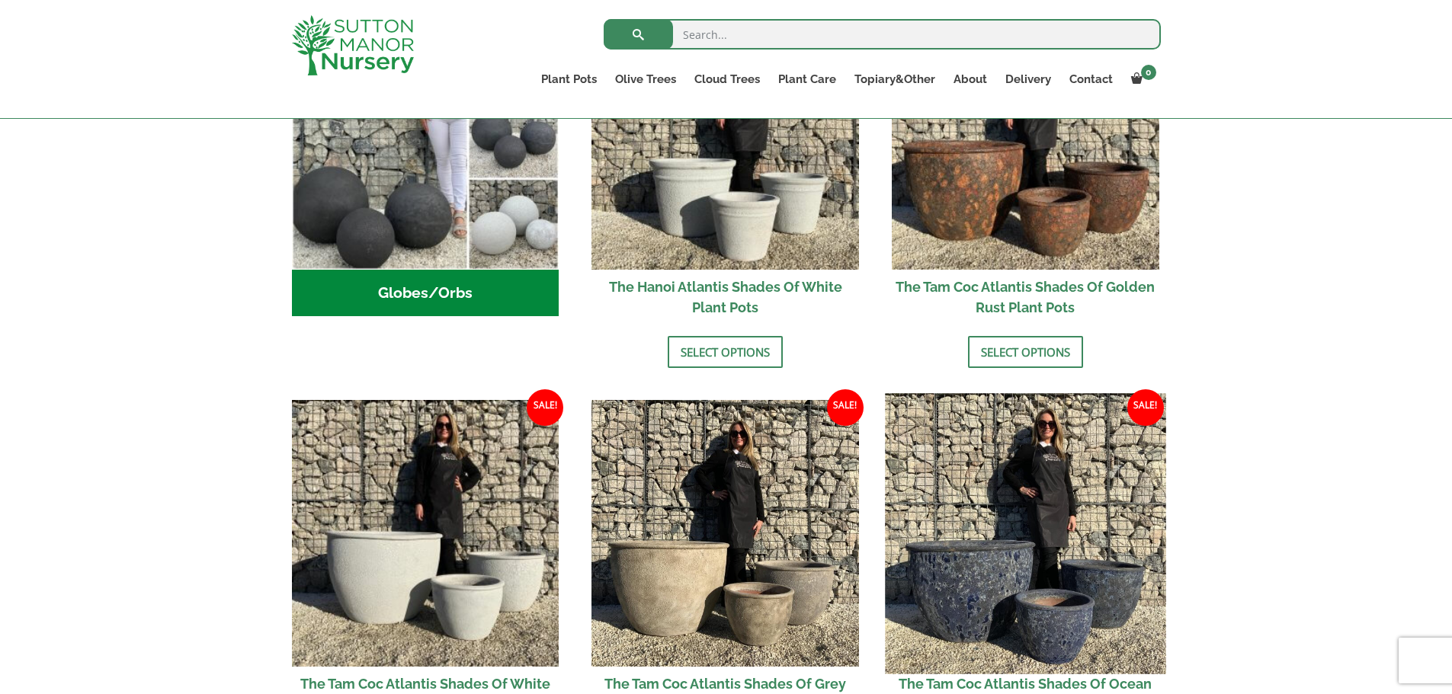
scroll to position [508, 0]
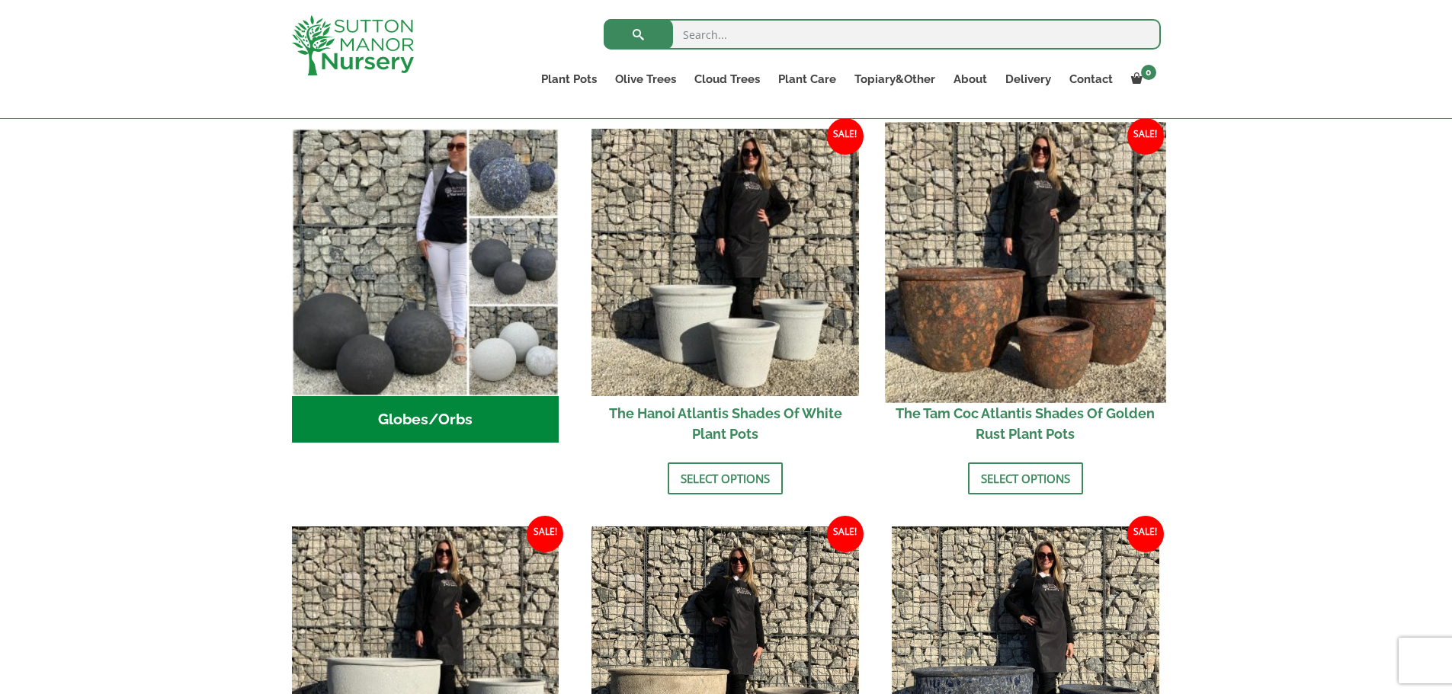
click at [992, 367] on img at bounding box center [1025, 262] width 280 height 280
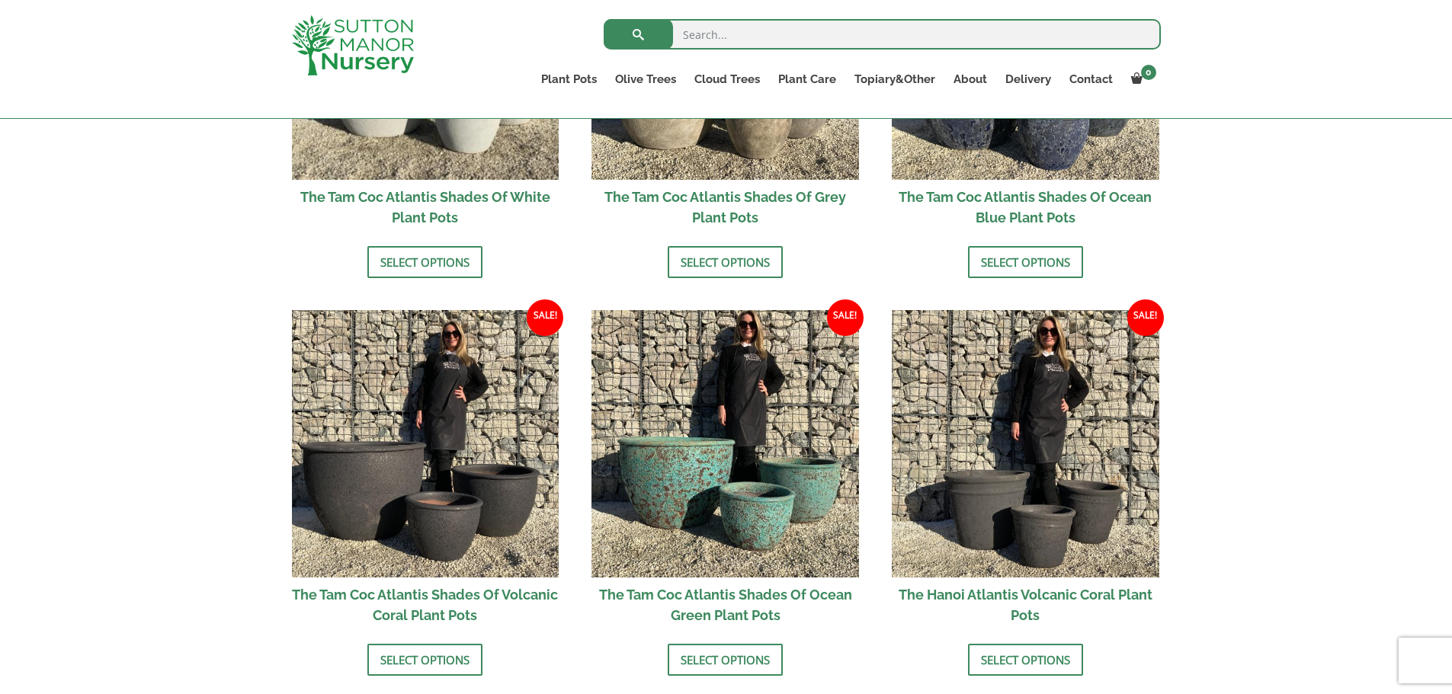
scroll to position [1270, 0]
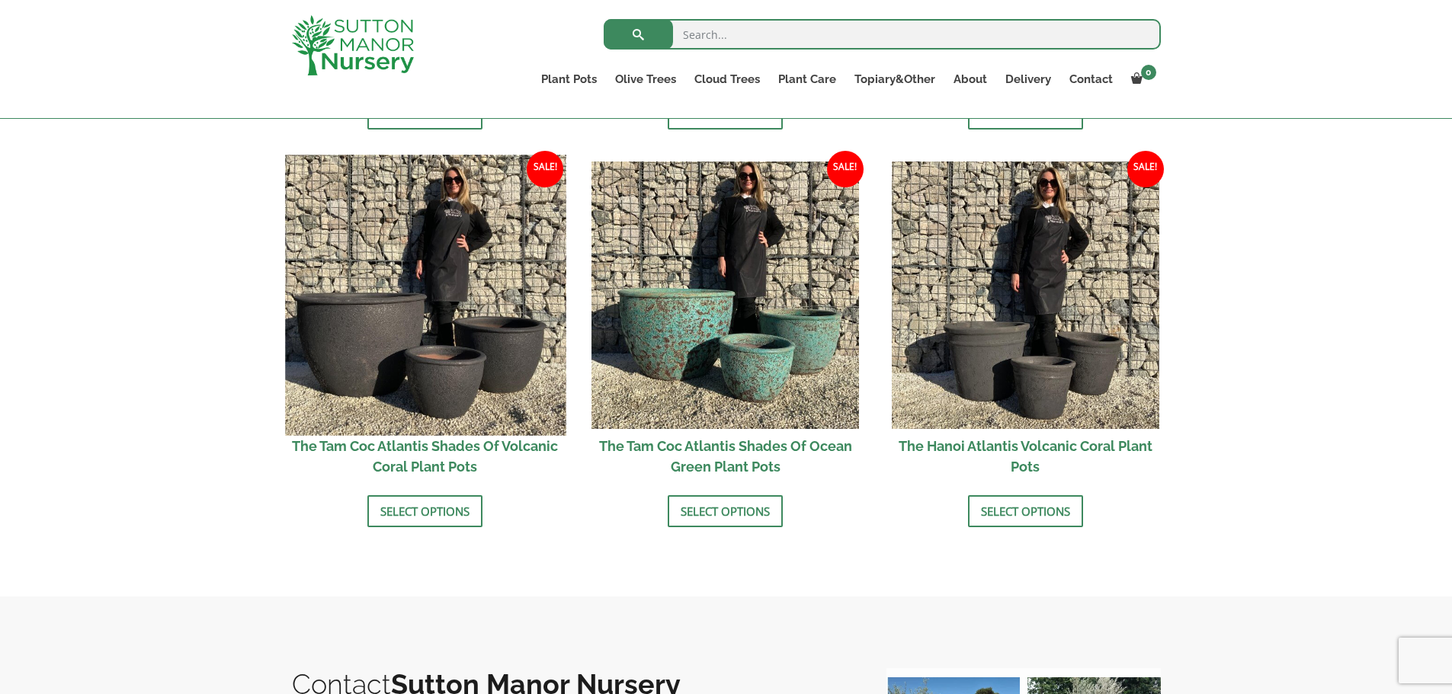
click at [329, 347] on img at bounding box center [425, 295] width 280 height 280
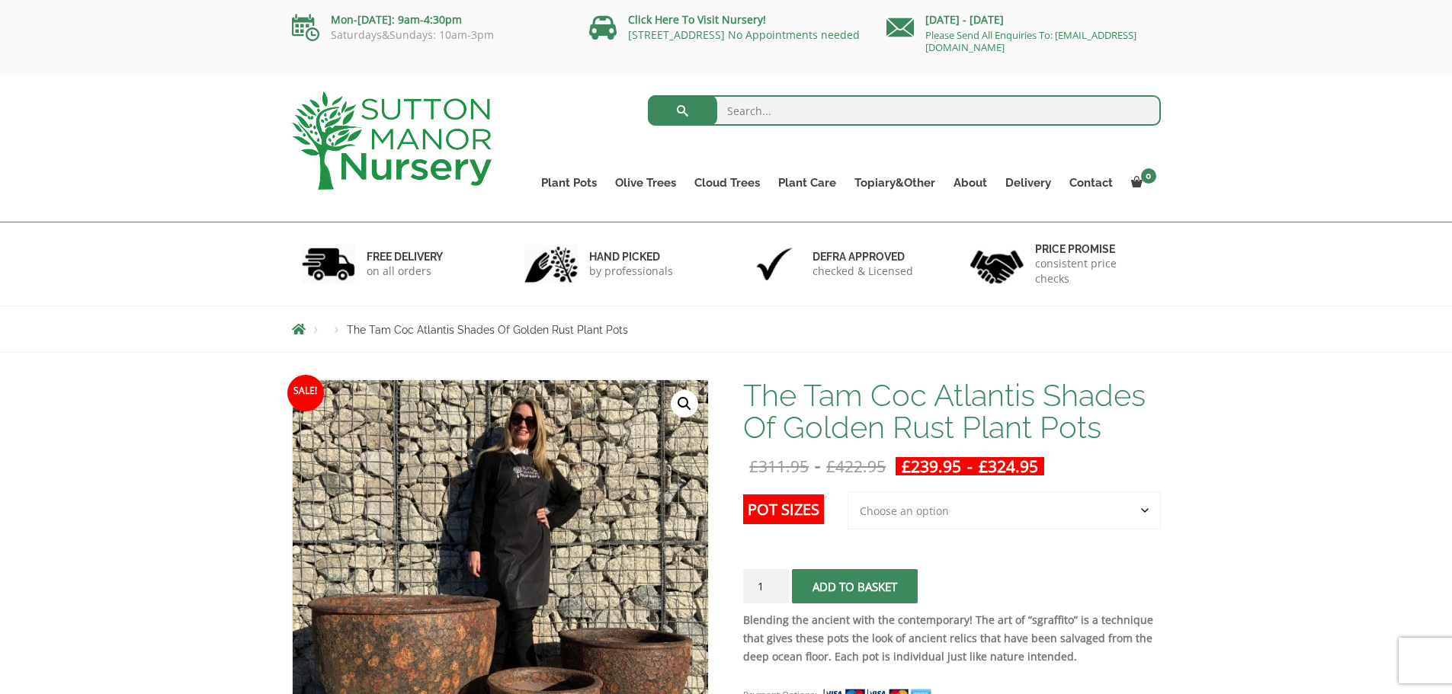
scroll to position [254, 0]
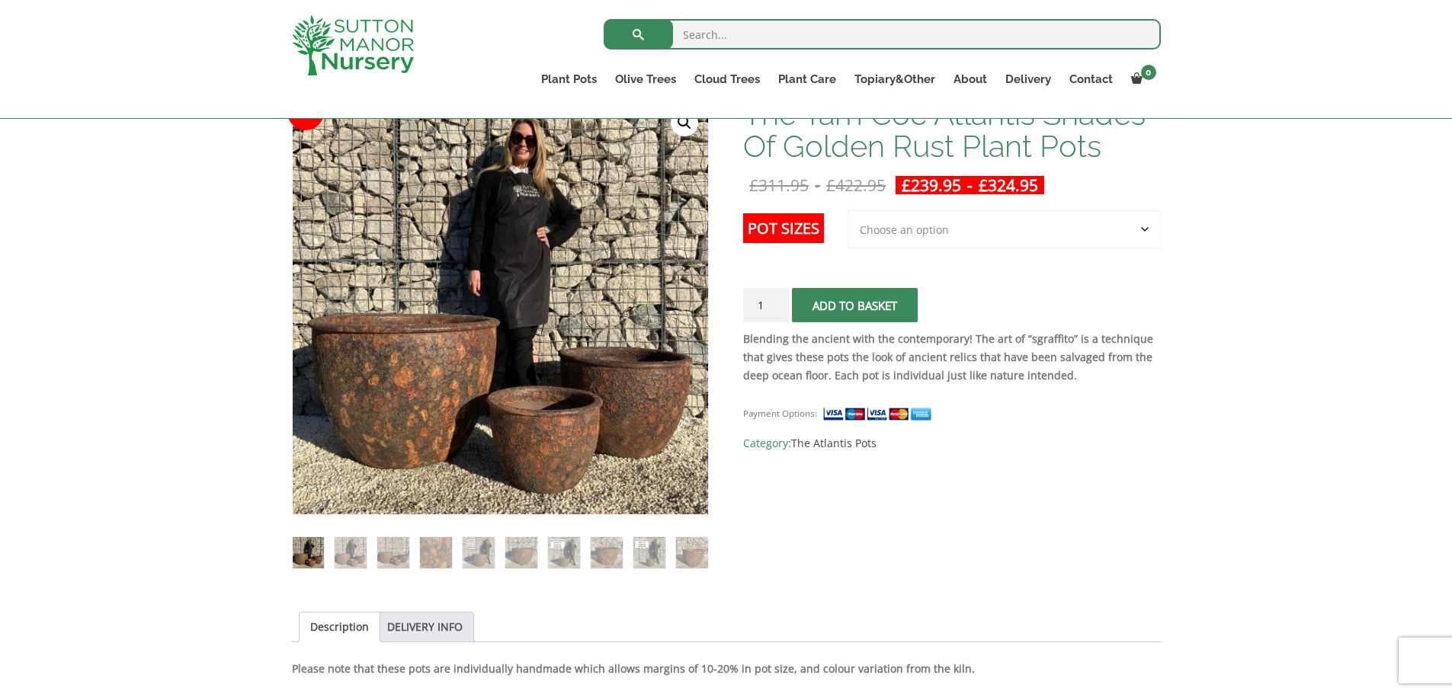
click at [911, 242] on select "Choose an option 3rd to Largest Pot In The Picture 2nd to Largest Pot In The Pi…" at bounding box center [1003, 229] width 313 height 38
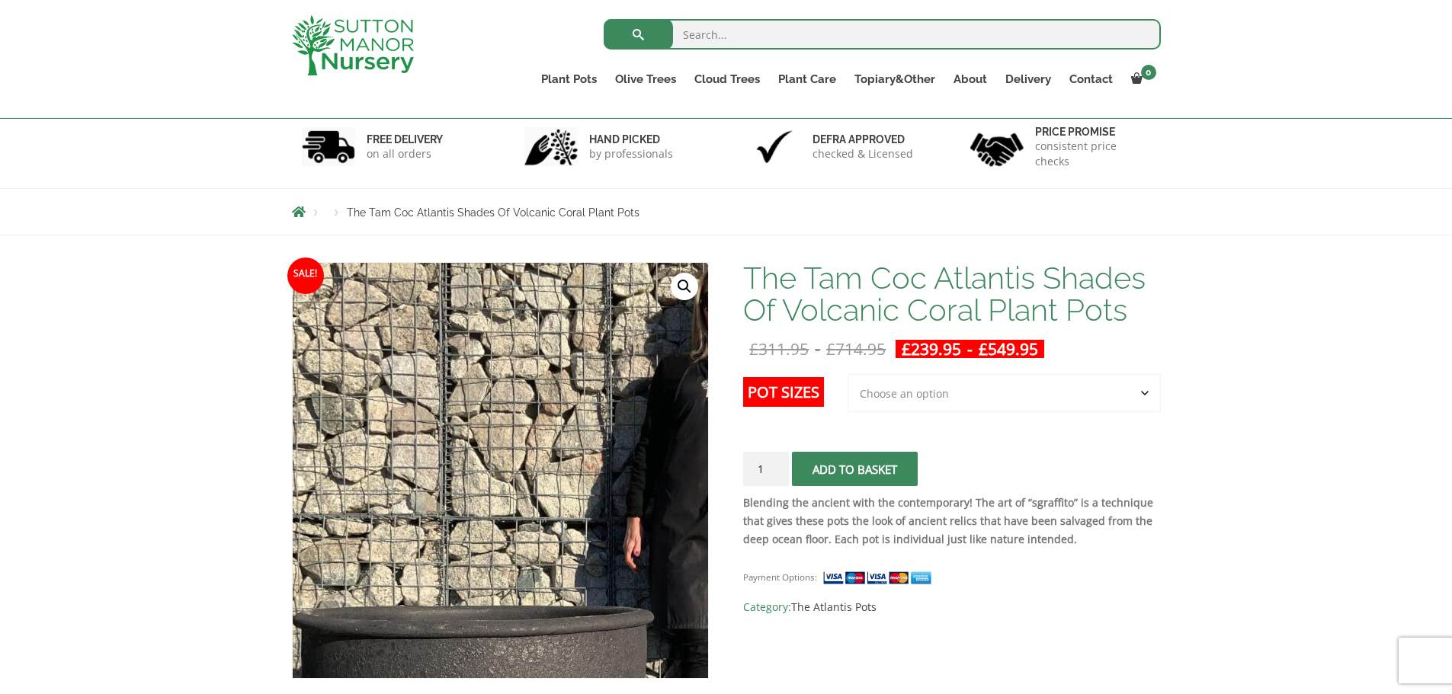
scroll to position [127, 0]
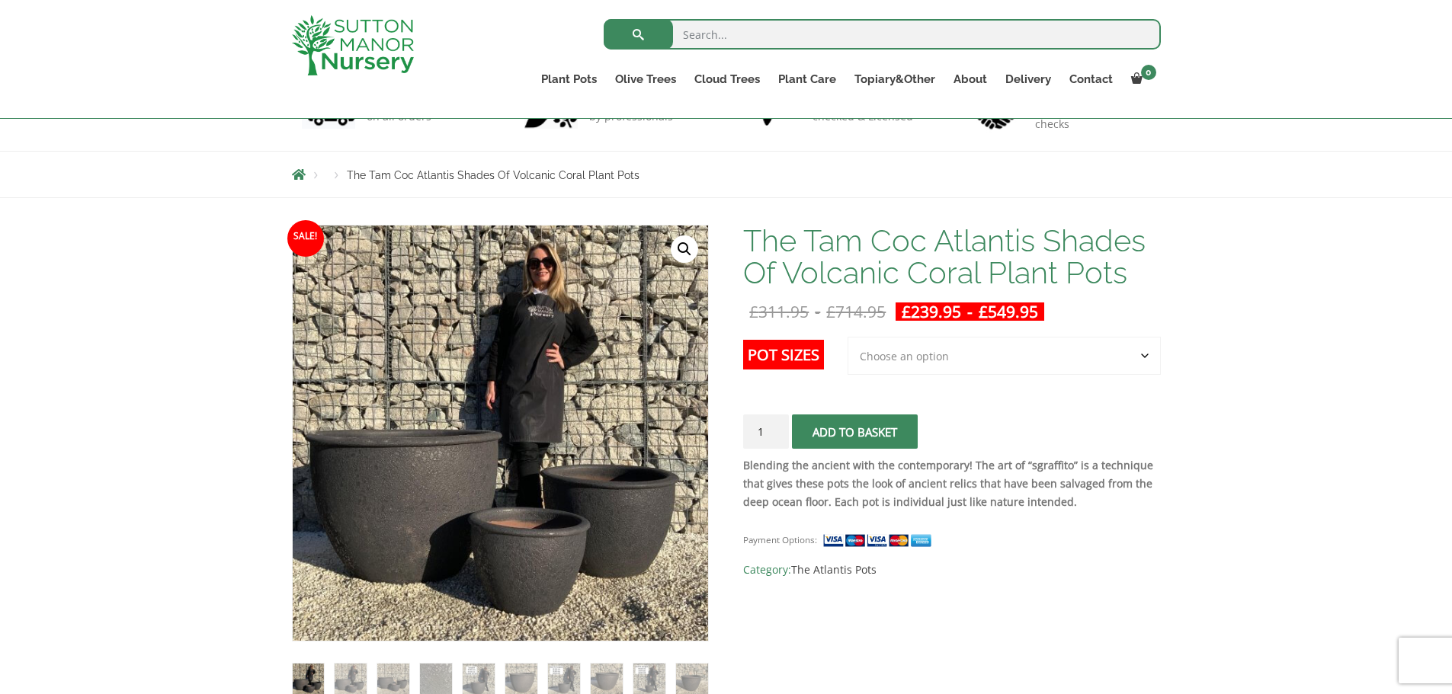
click at [876, 366] on select "Choose an option 3rd to Largest Pot In The Picture 2nd to Largest Pot In The Pi…" at bounding box center [1003, 356] width 313 height 38
select select "Largest pot In The Picture"
click at [848, 337] on select "Choose an option 3rd to Largest Pot In The Picture 2nd to Largest Pot In The Pi…" at bounding box center [1003, 356] width 313 height 38
